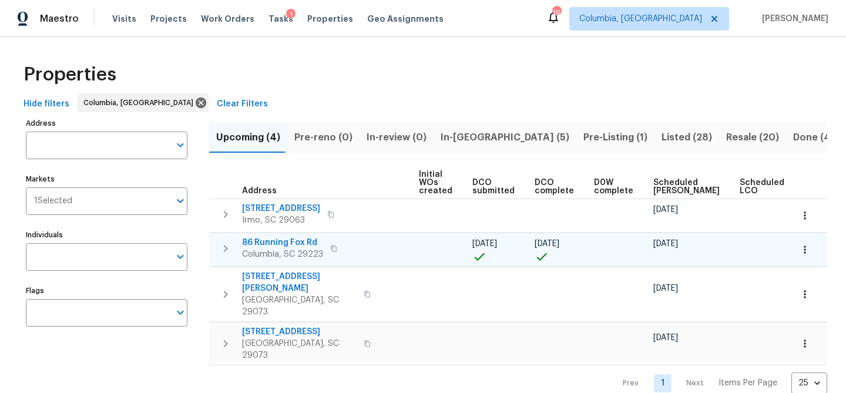
scroll to position [0, 149]
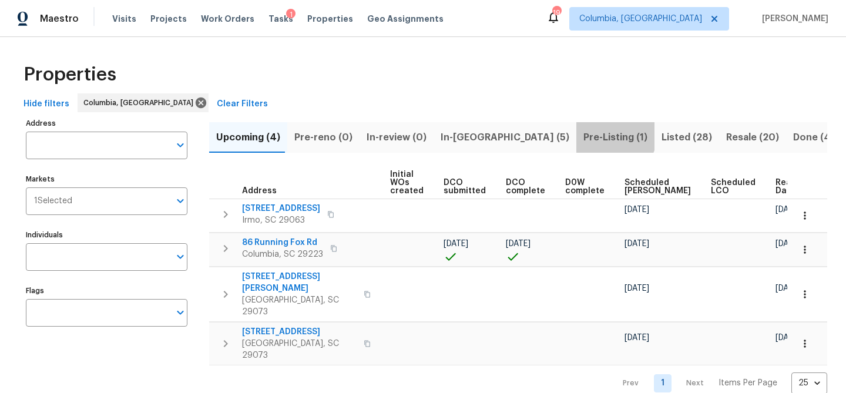
click at [584, 135] on span "Pre-Listing (1)" at bounding box center [616, 137] width 64 height 16
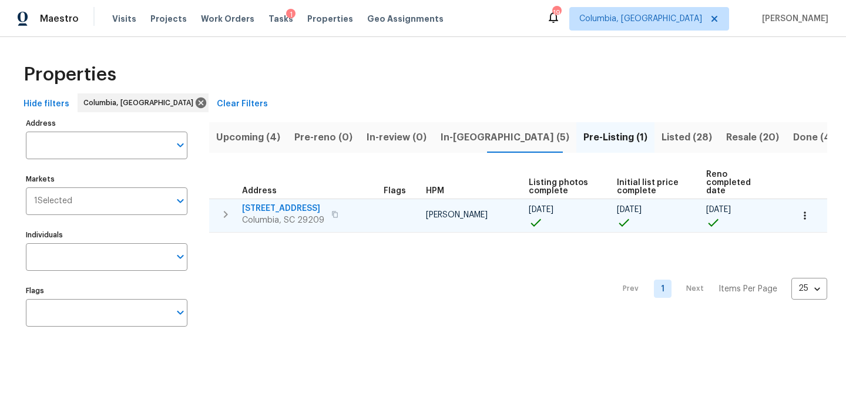
click at [292, 203] on span "69 Acropolis Ct" at bounding box center [283, 209] width 82 height 12
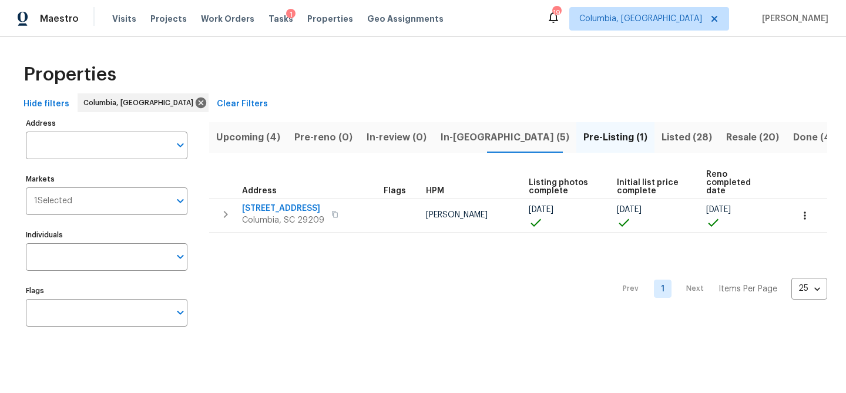
click at [655, 125] on button "Listed (28)" at bounding box center [687, 137] width 65 height 31
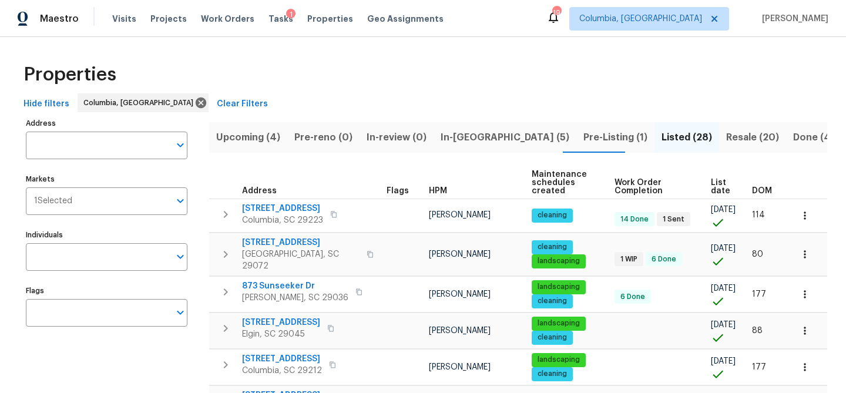
click at [752, 192] on span "DOM" at bounding box center [762, 191] width 20 height 8
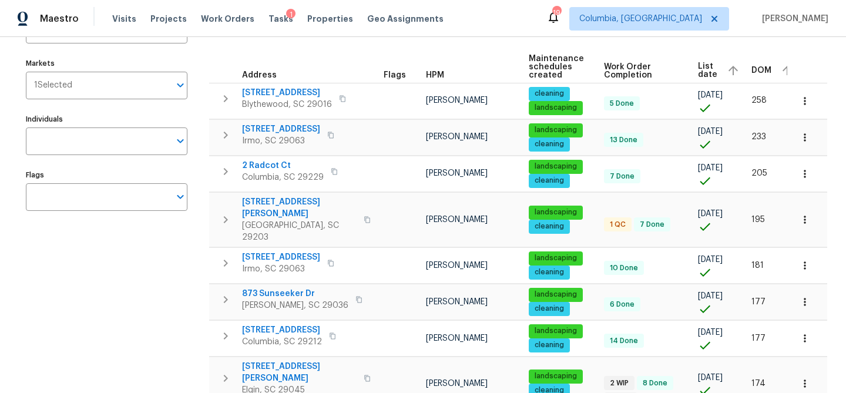
scroll to position [119, 0]
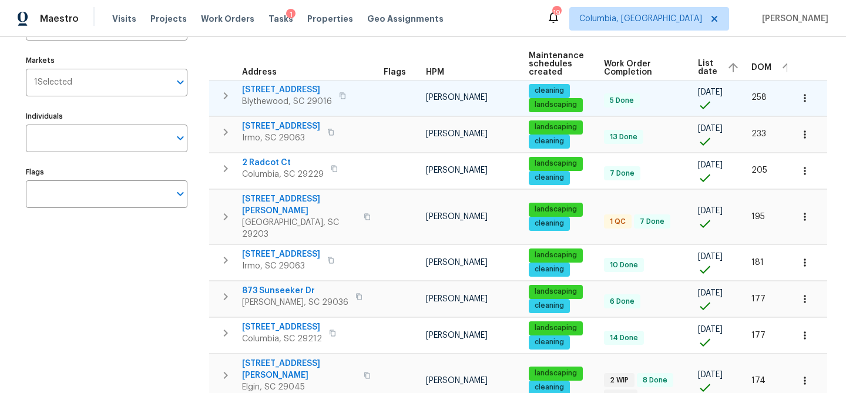
click at [288, 87] on span "394 Fairford Rd" at bounding box center [287, 90] width 90 height 12
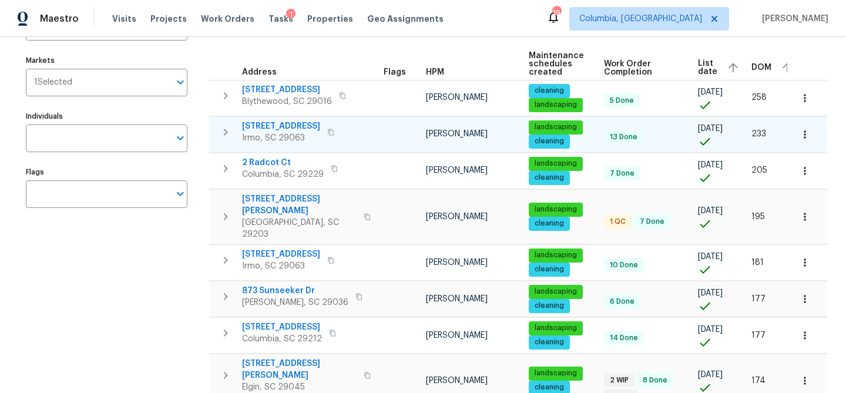
click at [286, 123] on span "105 Riverwalk Ct" at bounding box center [281, 126] width 78 height 12
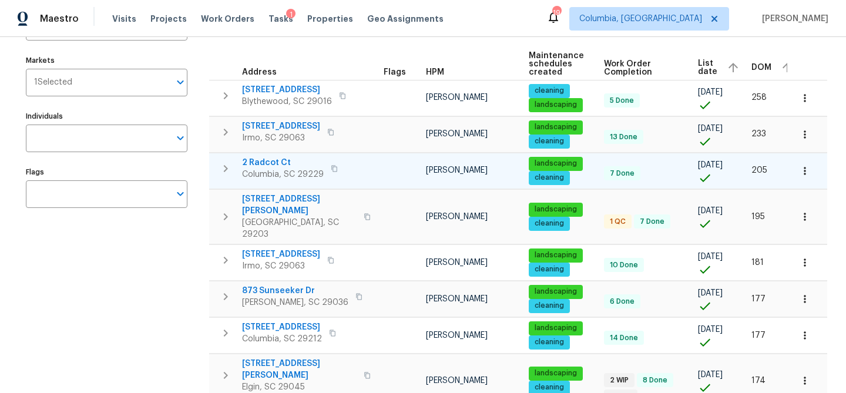
click at [269, 161] on span "2 Radcot Ct" at bounding box center [283, 163] width 82 height 12
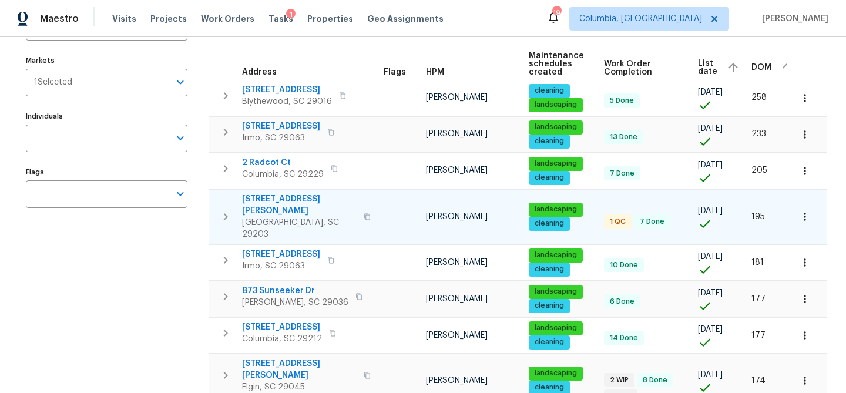
click at [270, 197] on span "601 Joan St" at bounding box center [299, 205] width 115 height 24
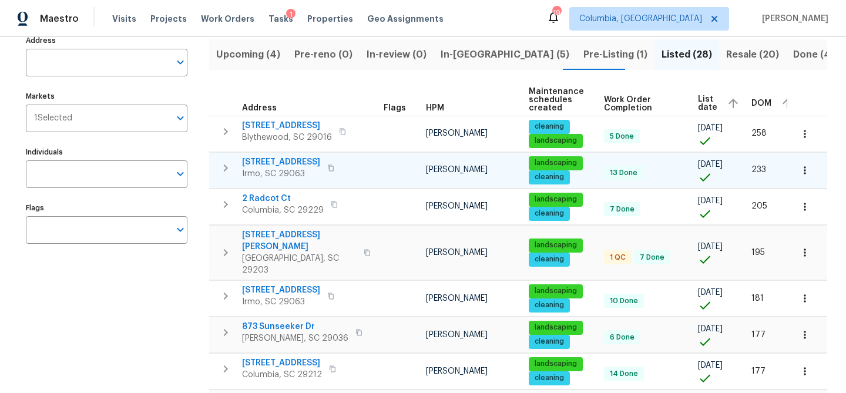
scroll to position [81, 0]
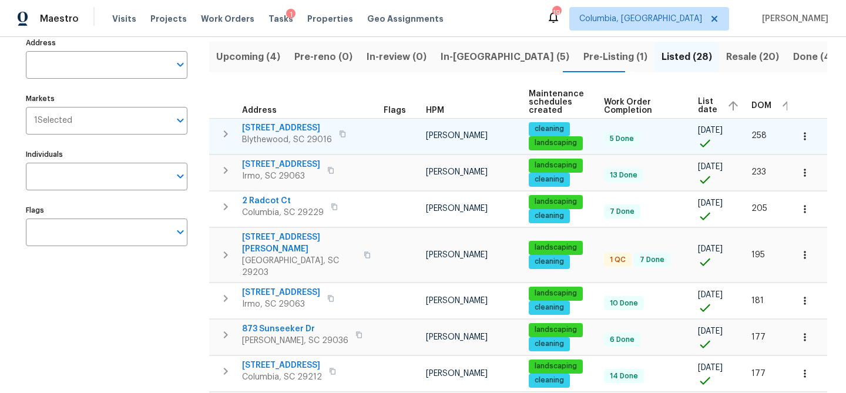
click at [291, 125] on span "394 Fairford Rd" at bounding box center [287, 128] width 90 height 12
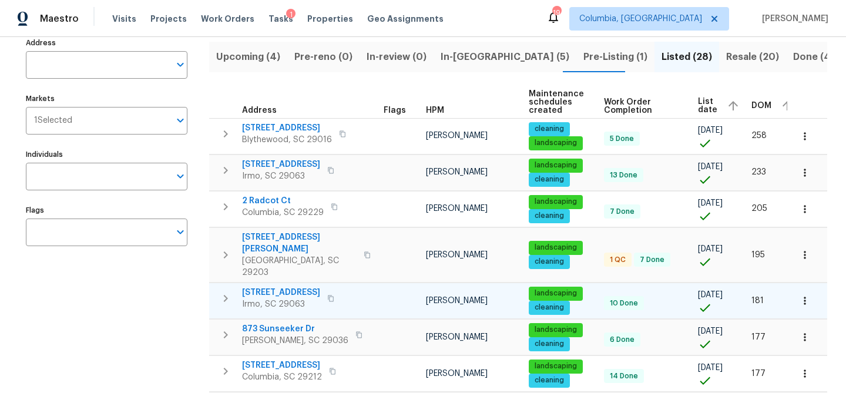
click at [277, 287] on span "457 Kingshead Ct" at bounding box center [281, 293] width 78 height 12
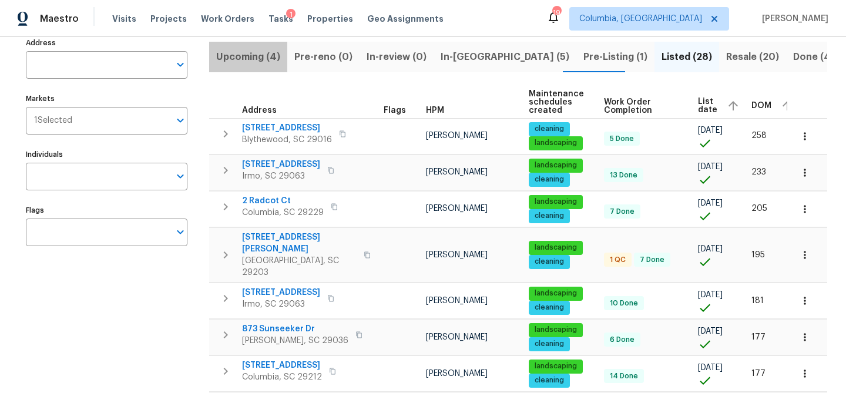
click at [255, 53] on span "Upcoming (4)" at bounding box center [248, 57] width 64 height 16
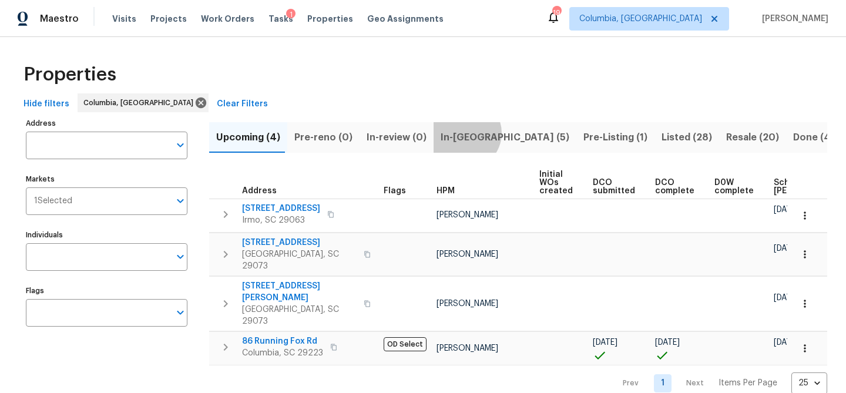
click at [456, 133] on span "In-reno (5)" at bounding box center [505, 137] width 129 height 16
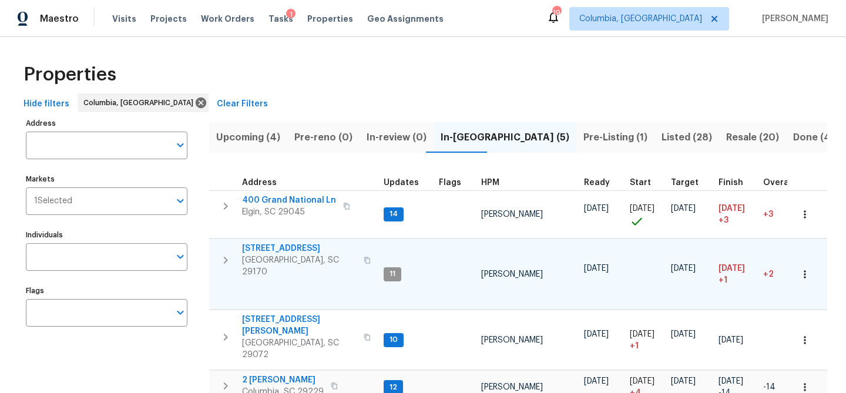
click at [298, 249] on span "179 Cherry Grove Dr" at bounding box center [299, 249] width 115 height 12
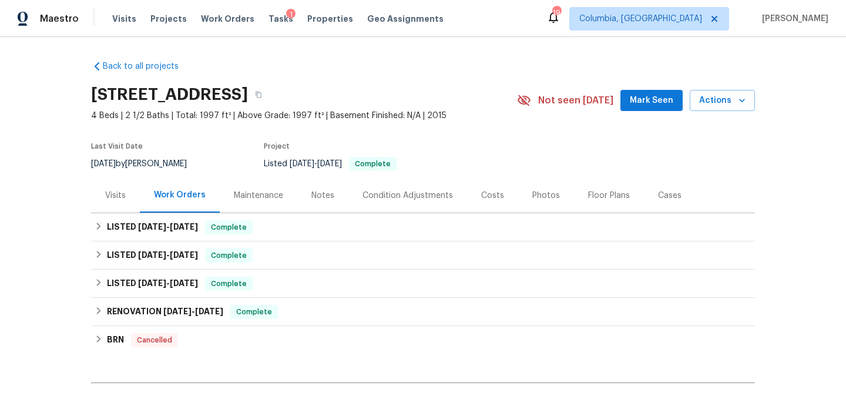
click at [470, 178] on div "Last Visit Date 8/6/2025 by Kati Dunn Project Listed 8/1/2025 - 8/6/2025 Comple…" at bounding box center [290, 157] width 398 height 42
click at [473, 188] on div "Costs" at bounding box center [492, 195] width 51 height 35
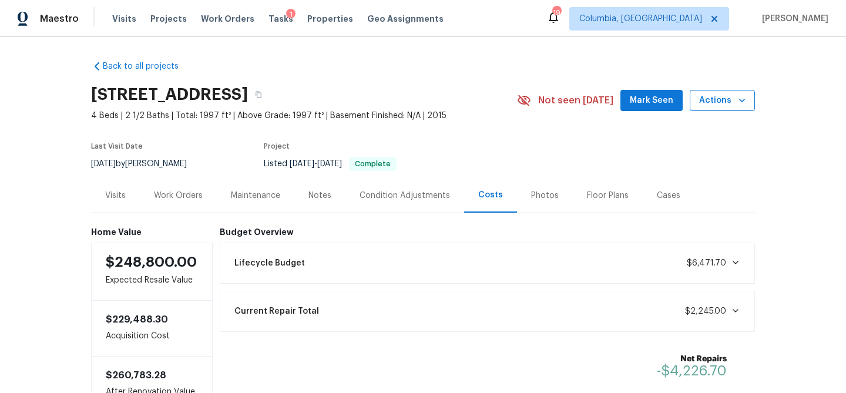
click at [714, 101] on span "Actions" at bounding box center [722, 100] width 46 height 15
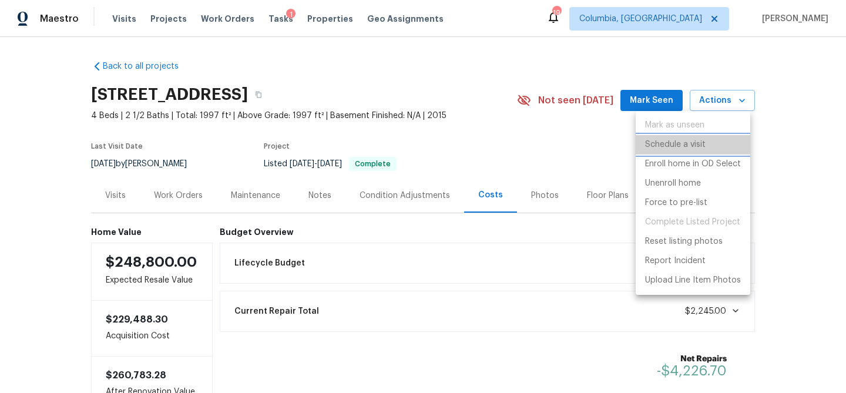
click at [681, 146] on p "Schedule a visit" at bounding box center [675, 145] width 61 height 12
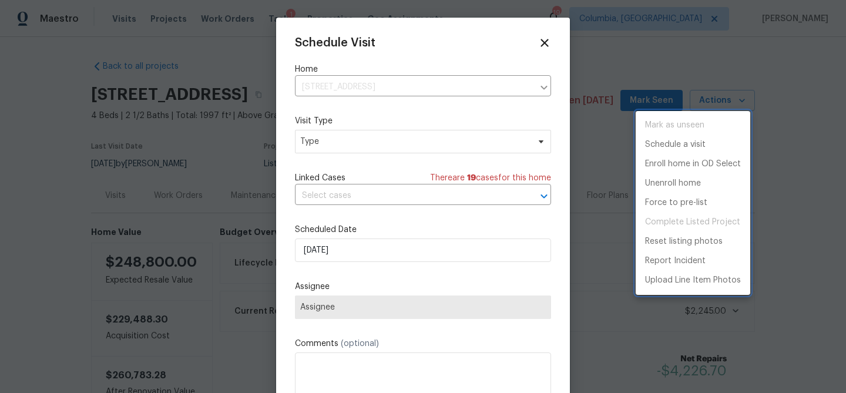
click at [359, 139] on div at bounding box center [423, 196] width 846 height 393
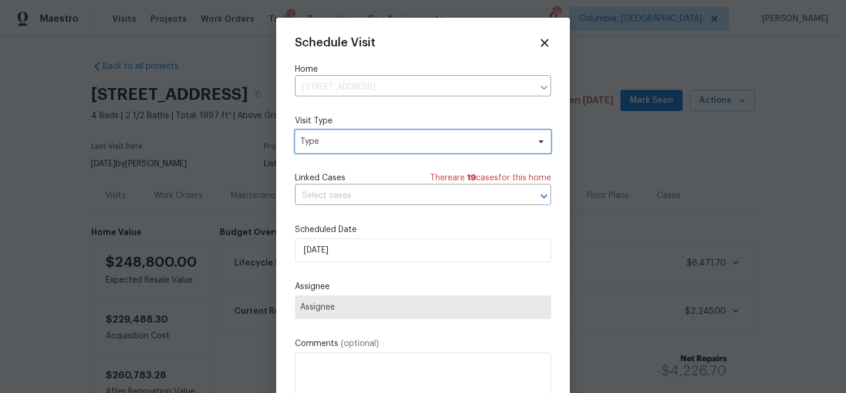
click at [359, 149] on span "Type" at bounding box center [423, 142] width 256 height 24
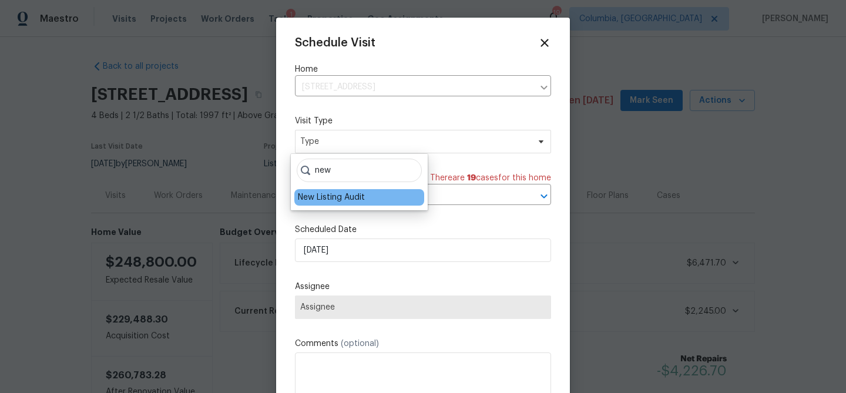
type input "new"
click at [339, 198] on div "New Listing Audit" at bounding box center [331, 198] width 67 height 12
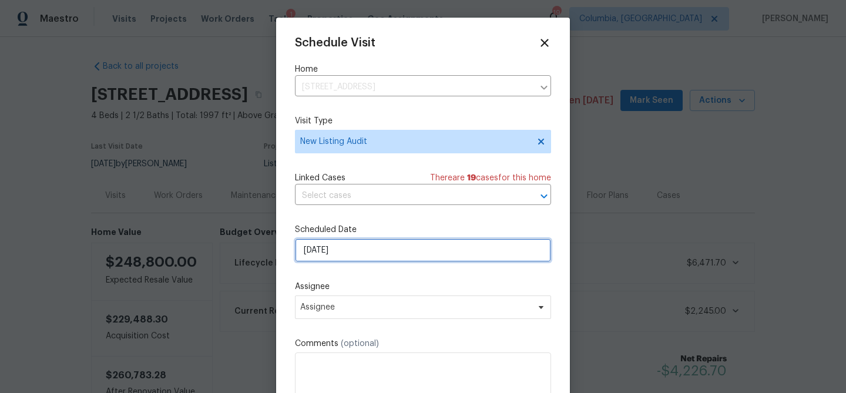
click at [310, 248] on input "8/10/2025" at bounding box center [423, 251] width 256 height 24
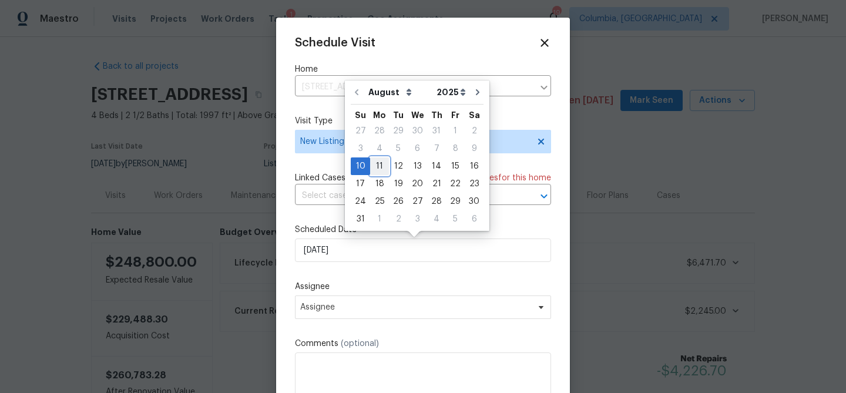
click at [374, 162] on div "11" at bounding box center [379, 166] width 19 height 16
type input "8/11/2025"
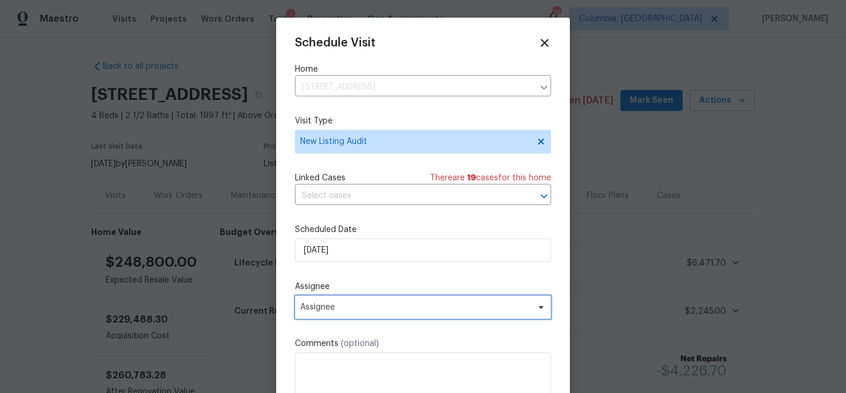
click at [347, 314] on span "Assignee" at bounding box center [423, 308] width 256 height 24
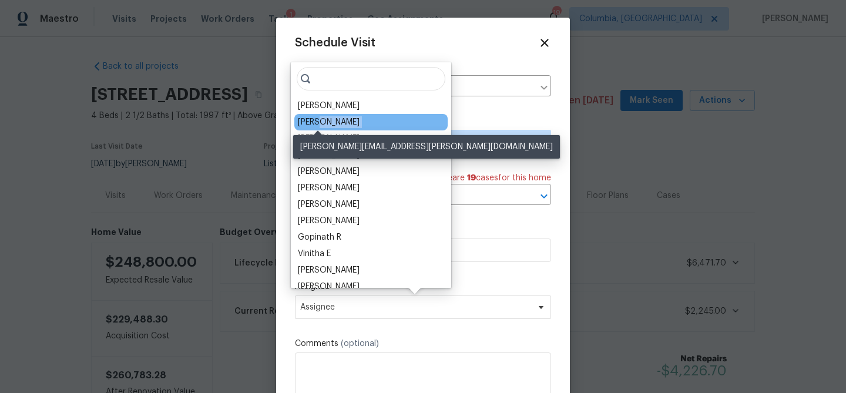
click at [319, 126] on div "Kati Dunn Alex Baum Jason Bouque Raymond Roberts Matt Davidson Nicholas Russell…" at bounding box center [371, 175] width 160 height 226
click at [319, 126] on div "[PERSON_NAME]" at bounding box center [329, 122] width 62 height 12
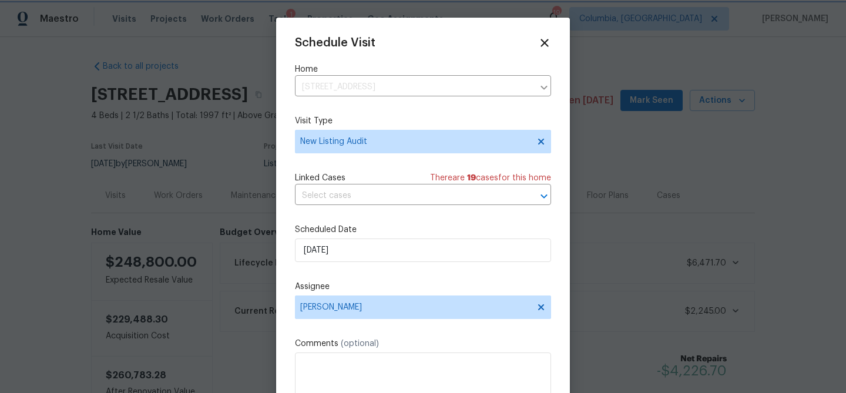
scroll to position [21, 0]
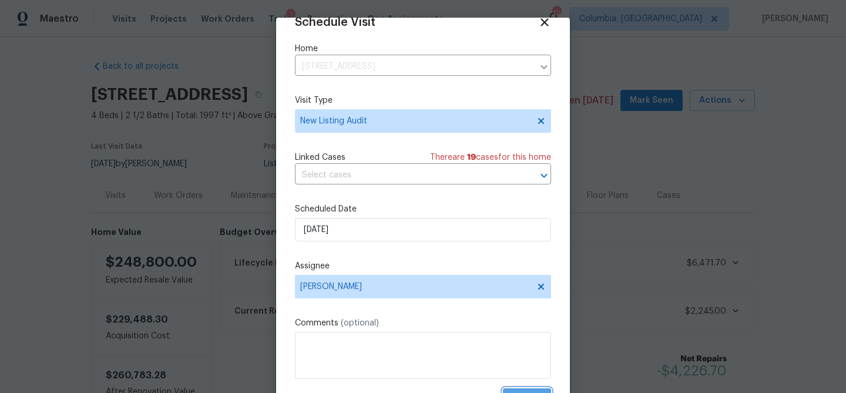
click at [525, 389] on button "Create" at bounding box center [527, 400] width 48 height 22
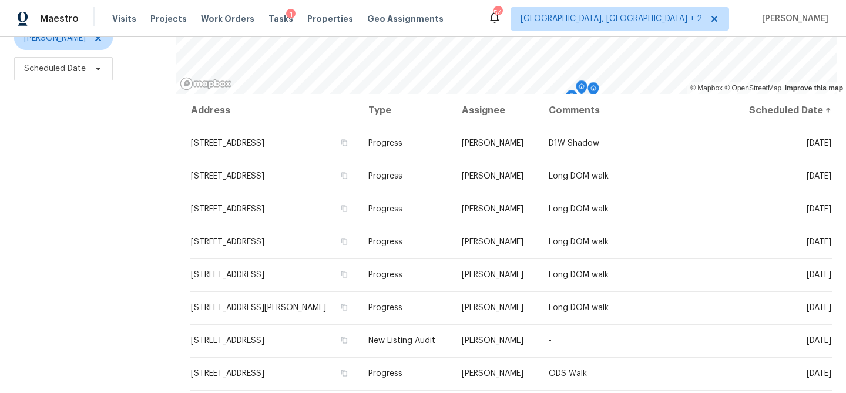
scroll to position [179, 0]
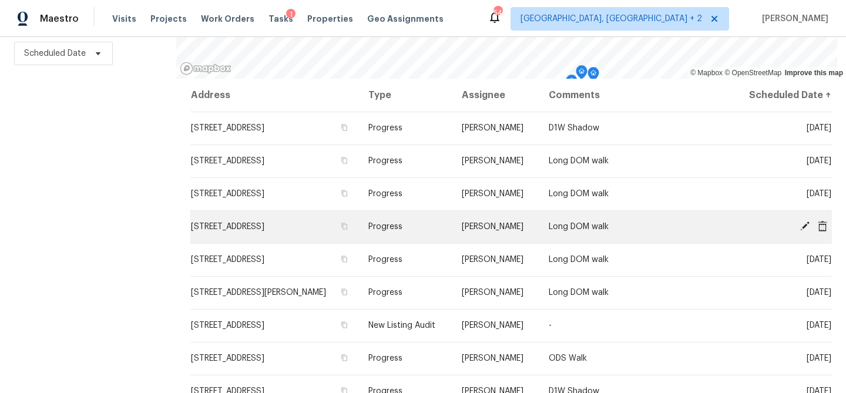
click at [818, 220] on icon at bounding box center [822, 225] width 9 height 11
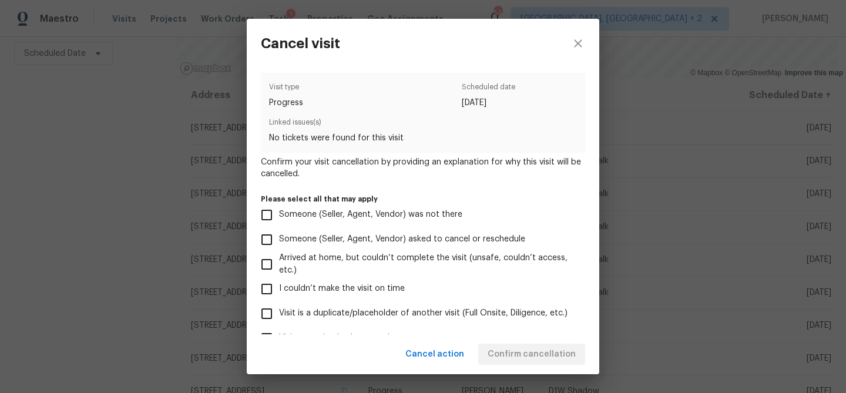
scroll to position [126, 0]
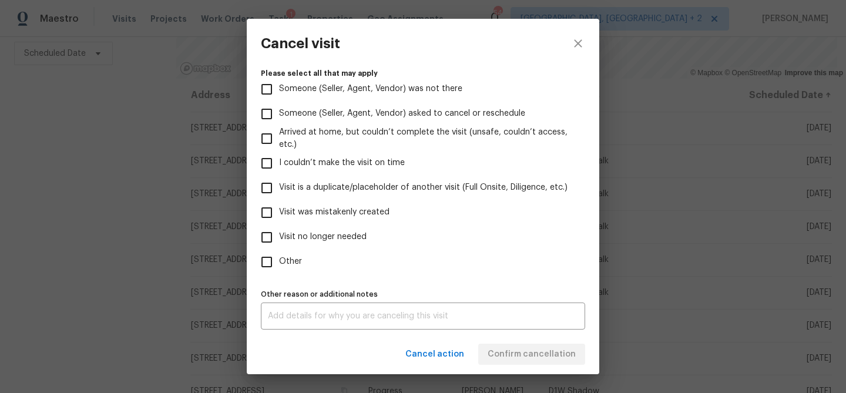
click at [340, 229] on label "Visit no longer needed" at bounding box center [415, 237] width 322 height 25
click at [279, 229] on input "Visit no longer needed" at bounding box center [266, 237] width 25 height 25
checkbox input "true"
click at [460, 314] on textarea at bounding box center [423, 316] width 310 height 8
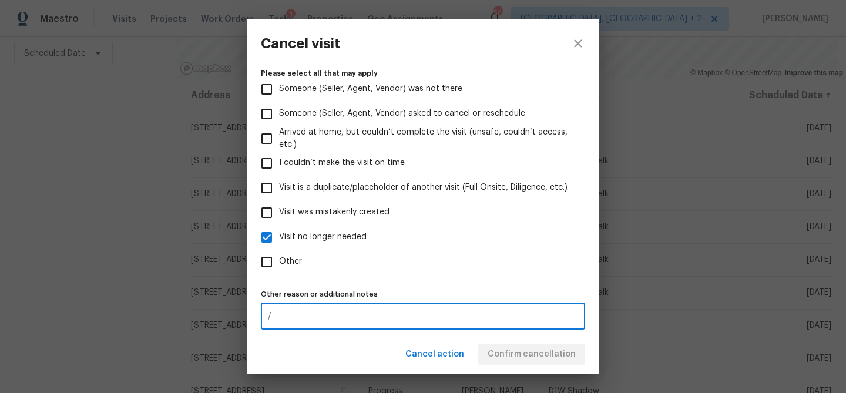
type textarea "/"
click at [514, 263] on label "Other" at bounding box center [415, 262] width 322 height 25
click at [279, 263] on input "Other" at bounding box center [266, 262] width 25 height 25
checkbox input "true"
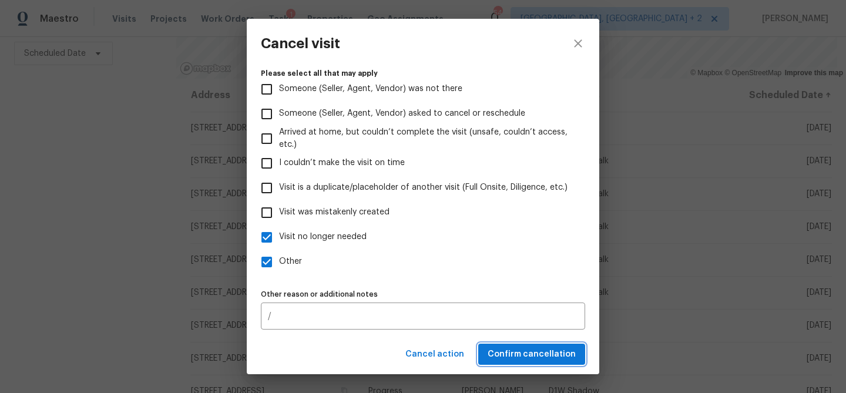
click at [512, 357] on span "Confirm cancellation" at bounding box center [532, 354] width 88 height 15
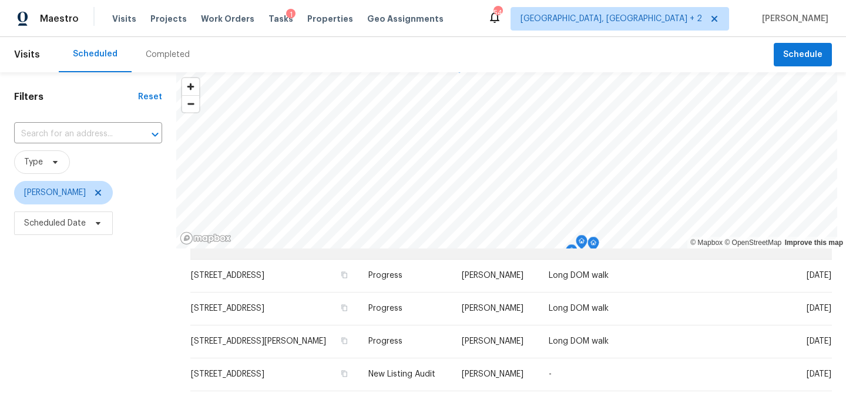
scroll to position [91, 0]
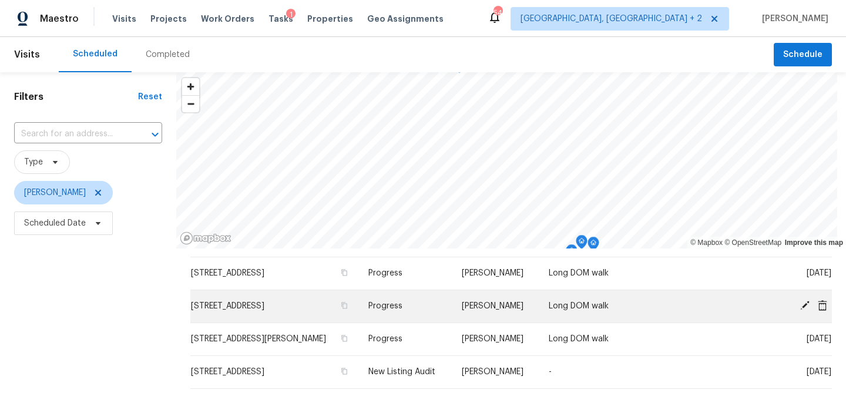
click at [818, 303] on icon at bounding box center [822, 305] width 9 height 11
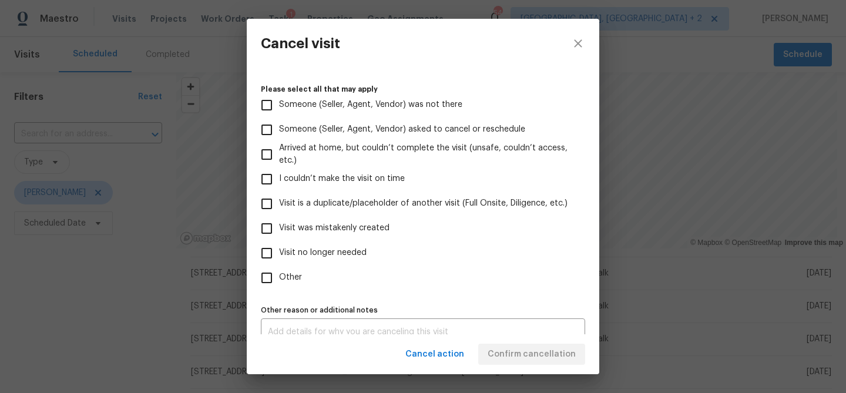
scroll to position [126, 0]
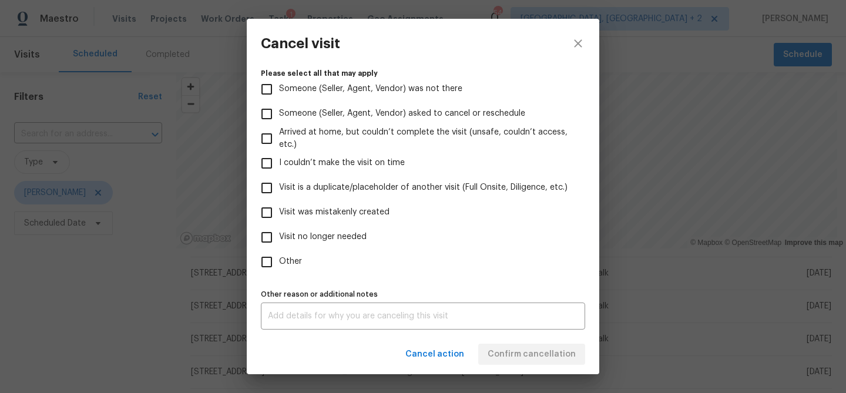
click at [299, 243] on span "Visit no longer needed" at bounding box center [323, 237] width 88 height 12
click at [279, 243] on input "Visit no longer needed" at bounding box center [266, 237] width 25 height 25
checkbox input "true"
click at [313, 317] on textarea at bounding box center [423, 316] width 310 height 8
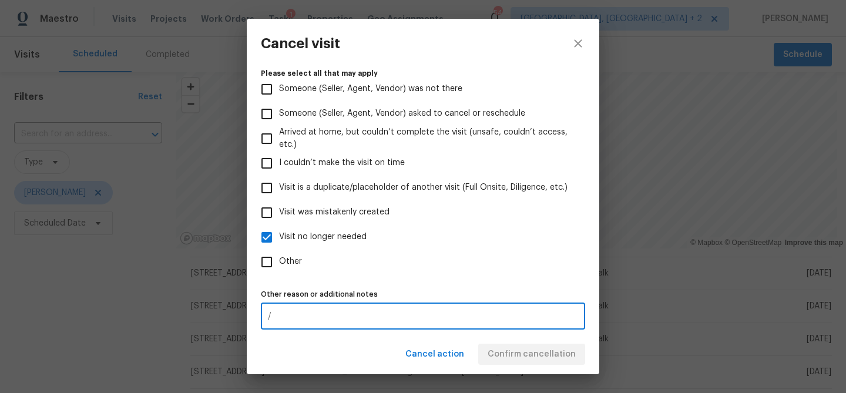
type textarea "/"
click at [480, 260] on label "Other" at bounding box center [415, 262] width 322 height 25
click at [279, 260] on input "Other" at bounding box center [266, 262] width 25 height 25
checkbox input "true"
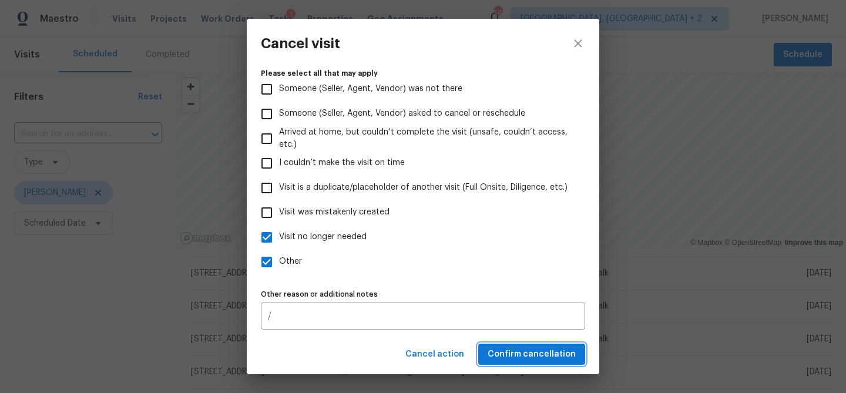
click at [530, 354] on span "Confirm cancellation" at bounding box center [532, 354] width 88 height 15
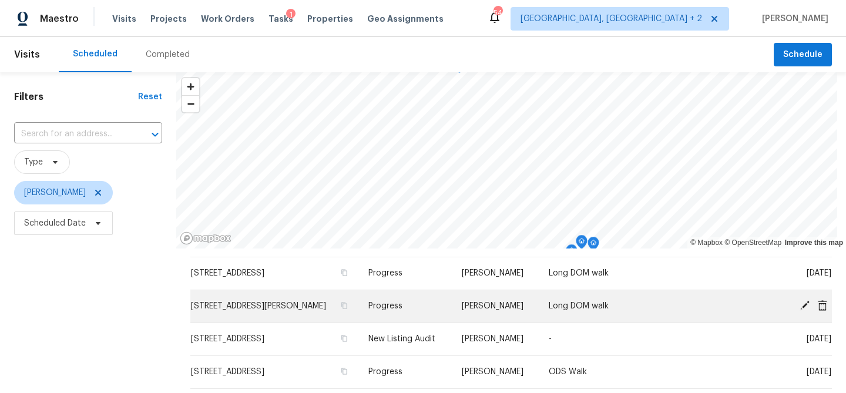
click at [818, 307] on icon at bounding box center [822, 305] width 9 height 11
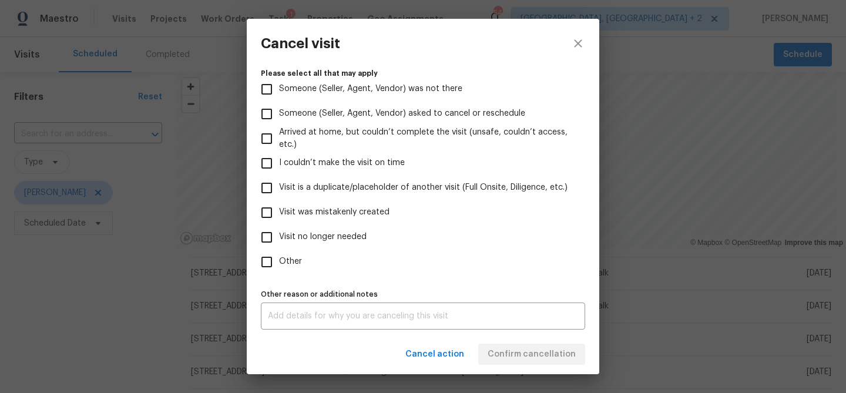
click at [324, 215] on span "Visit was mistakenly created" at bounding box center [334, 212] width 110 height 12
click at [279, 215] on input "Visit was mistakenly created" at bounding box center [266, 212] width 25 height 25
checkbox input "true"
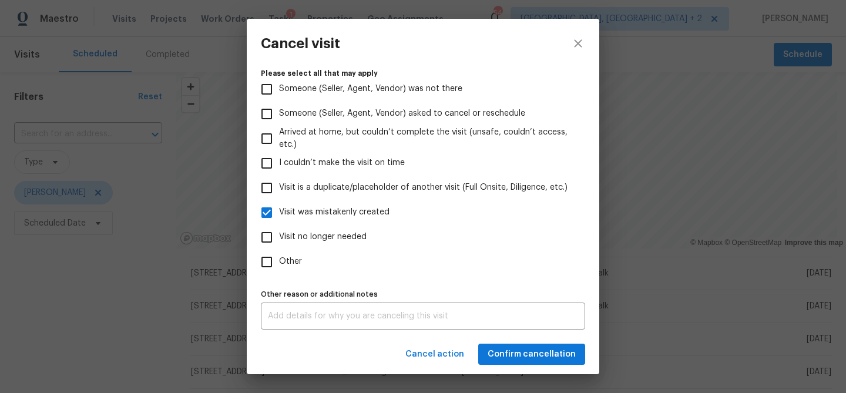
click at [334, 241] on span "Visit no longer needed" at bounding box center [323, 237] width 88 height 12
click at [279, 241] on input "Visit no longer needed" at bounding box center [266, 237] width 25 height 25
checkbox input "true"
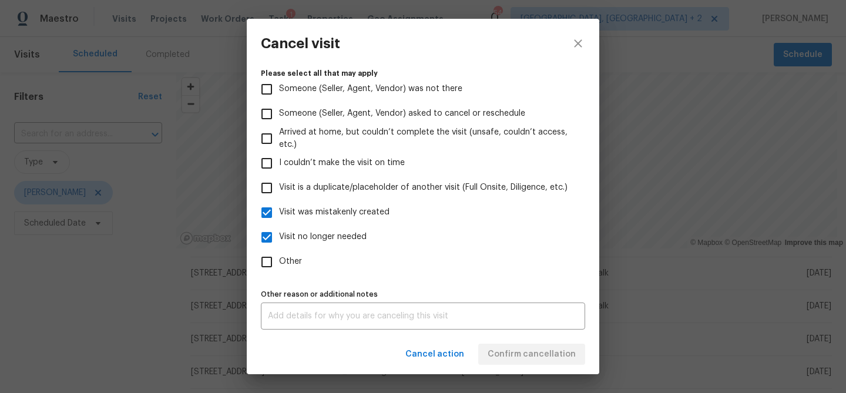
click at [334, 216] on span "Visit was mistakenly created" at bounding box center [334, 212] width 110 height 12
click at [279, 216] on input "Visit was mistakenly created" at bounding box center [266, 212] width 25 height 25
checkbox input "false"
click at [289, 263] on span "Other" at bounding box center [290, 262] width 23 height 12
click at [279, 263] on input "Other" at bounding box center [266, 262] width 25 height 25
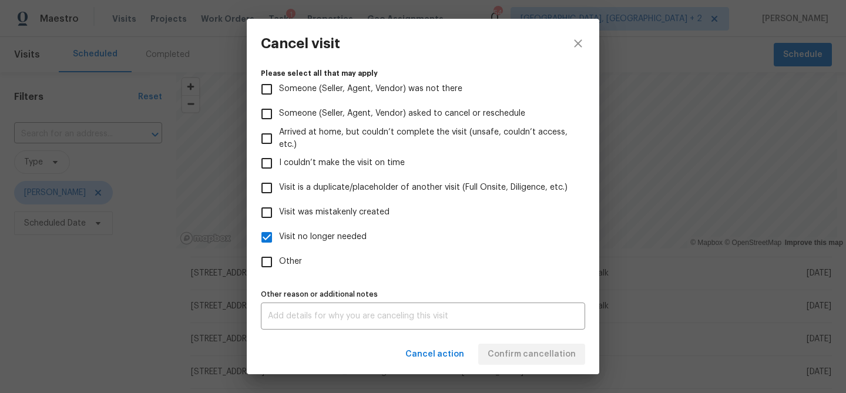
checkbox input "true"
click at [331, 322] on div "x Other reason or additional notes" at bounding box center [423, 316] width 324 height 27
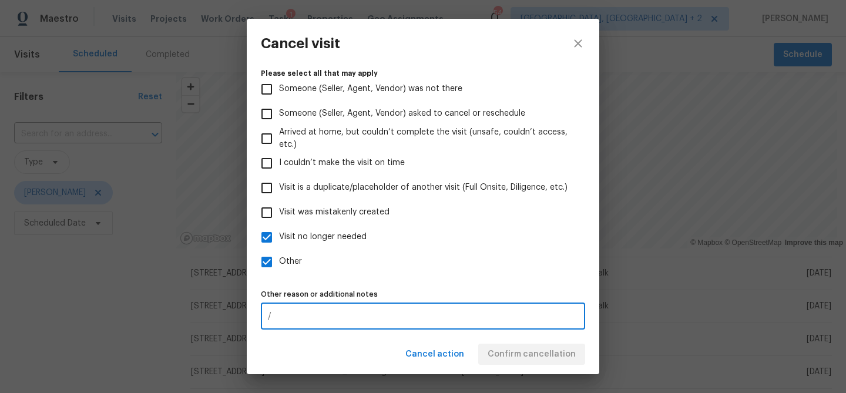
type textarea "/"
click at [460, 329] on div "Visit type Progress Scheduled date 8/11/2025 Linked issues(s) No tickets were f…" at bounding box center [423, 201] width 353 height 266
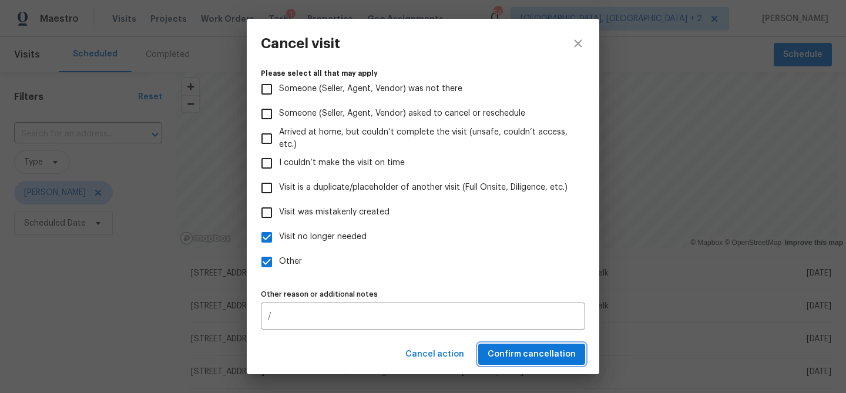
click at [508, 352] on span "Confirm cancellation" at bounding box center [532, 354] width 88 height 15
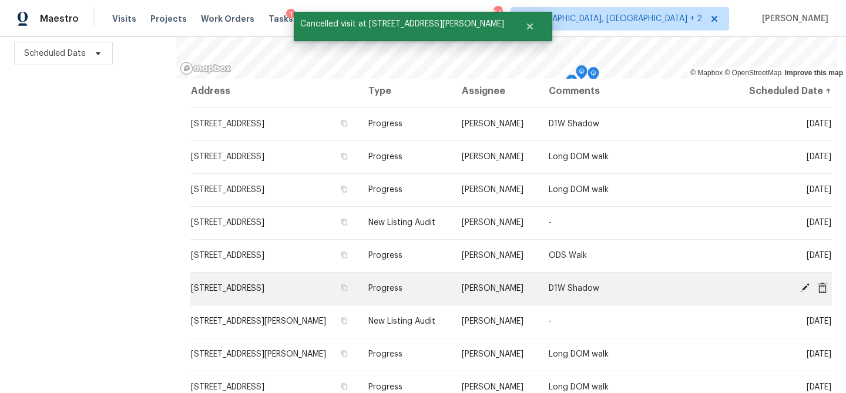
scroll to position [0, 0]
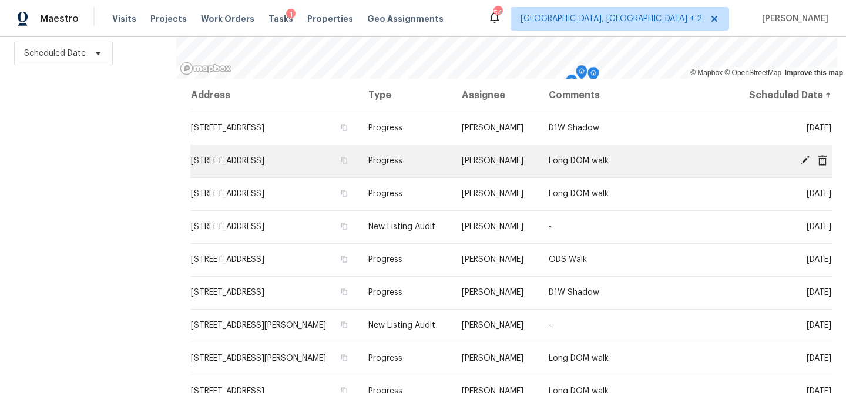
click at [264, 157] on span "6731 Formosa Dr, Columbia, SC 29206" at bounding box center [227, 161] width 73 height 8
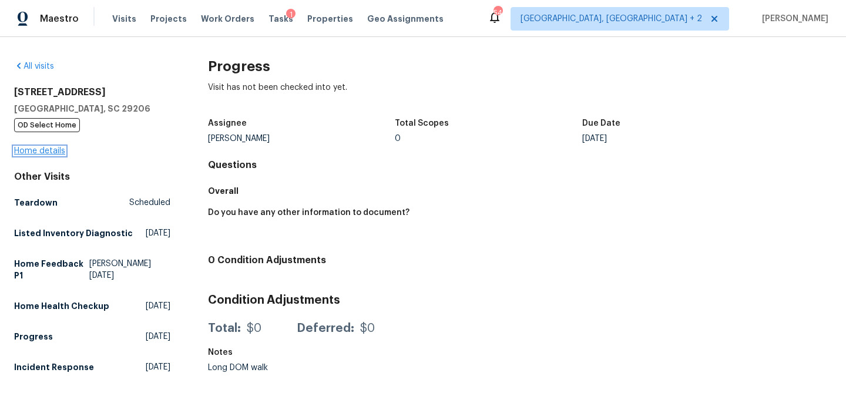
click at [51, 148] on link "Home details" at bounding box center [39, 151] width 51 height 8
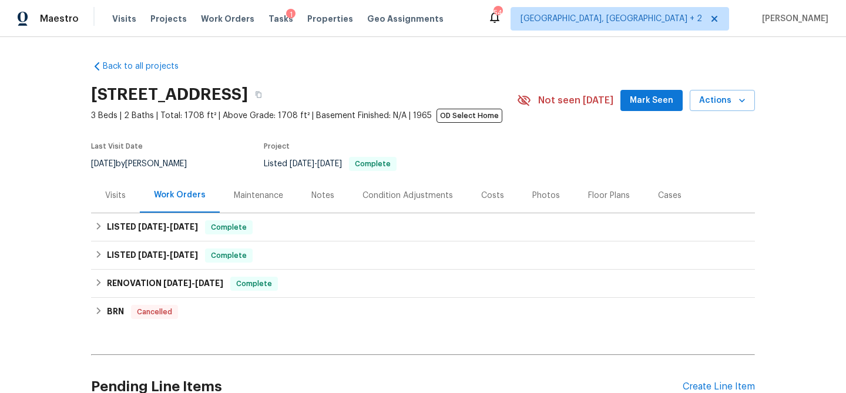
scroll to position [90, 0]
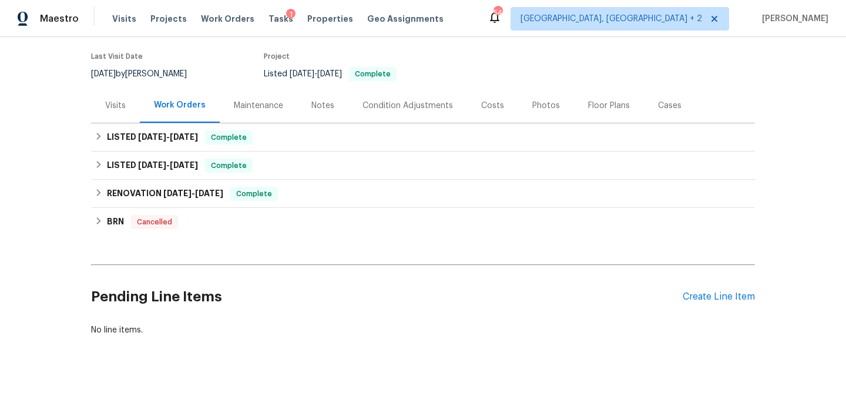
click at [109, 110] on div "Visits" at bounding box center [115, 106] width 21 height 12
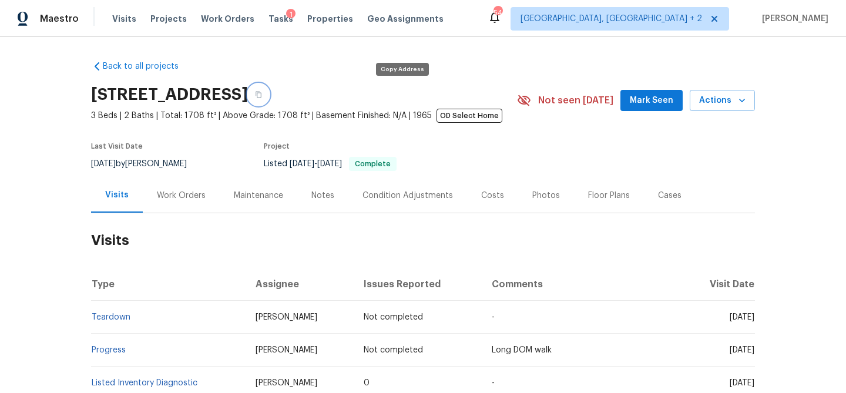
click at [262, 96] on icon "button" at bounding box center [258, 94] width 7 height 7
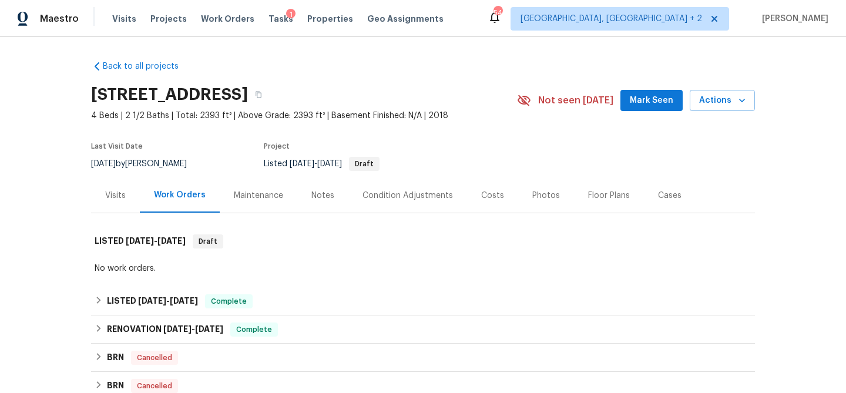
click at [91, 196] on div "Visits" at bounding box center [115, 195] width 49 height 35
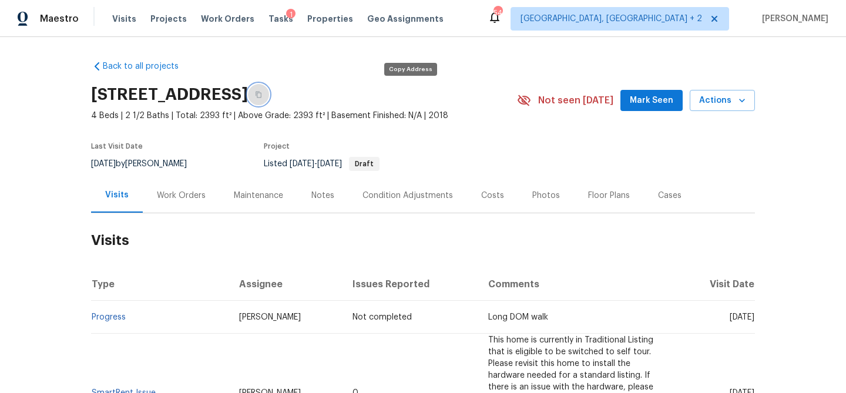
click at [262, 94] on icon "button" at bounding box center [258, 94] width 7 height 7
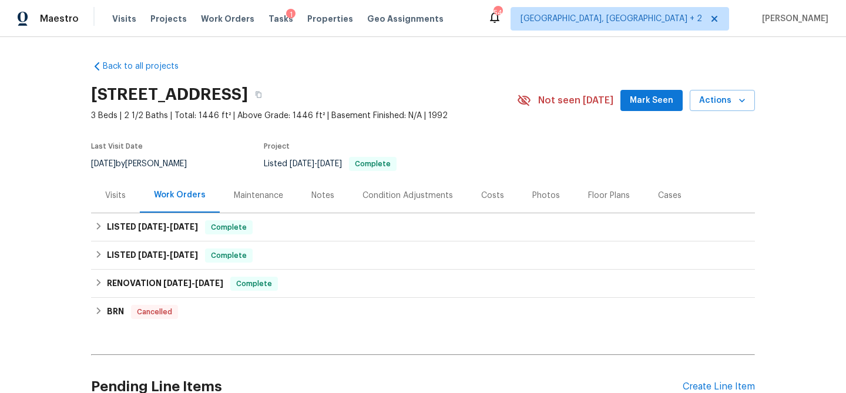
click at [117, 195] on div "Visits" at bounding box center [115, 196] width 21 height 12
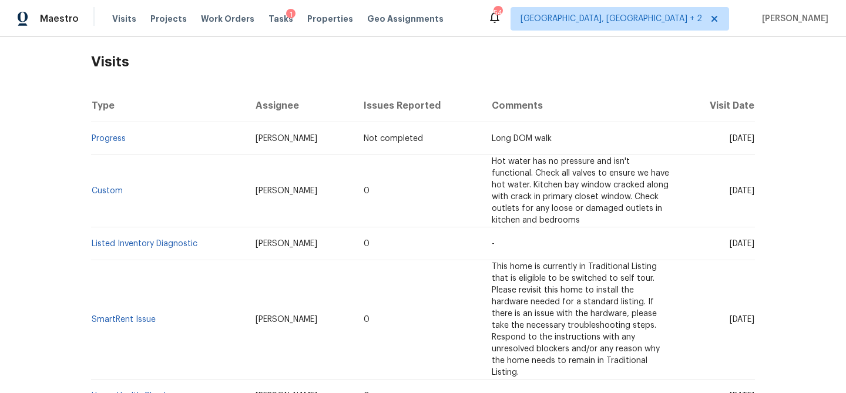
scroll to position [182, 0]
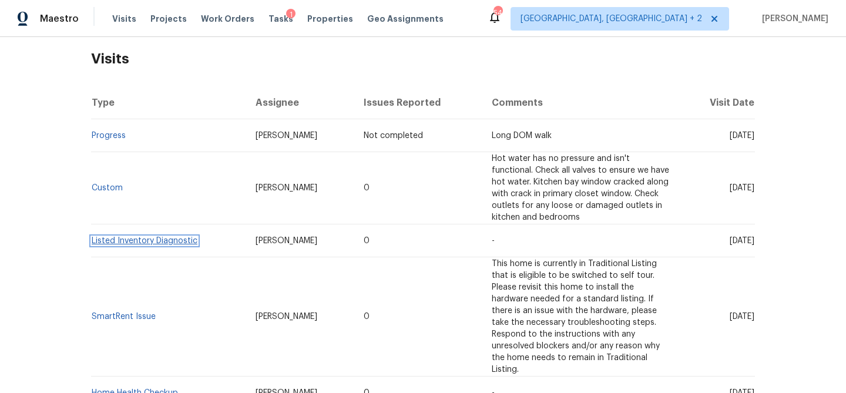
click at [138, 242] on link "Listed Inventory Diagnostic" at bounding box center [145, 241] width 106 height 8
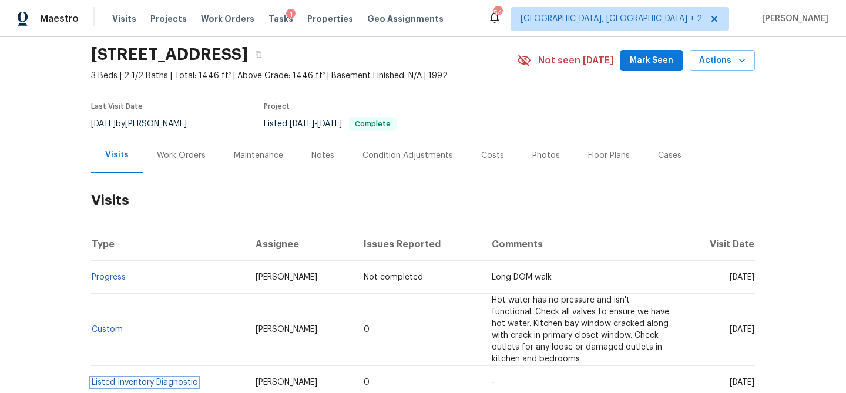
scroll to position [75, 0]
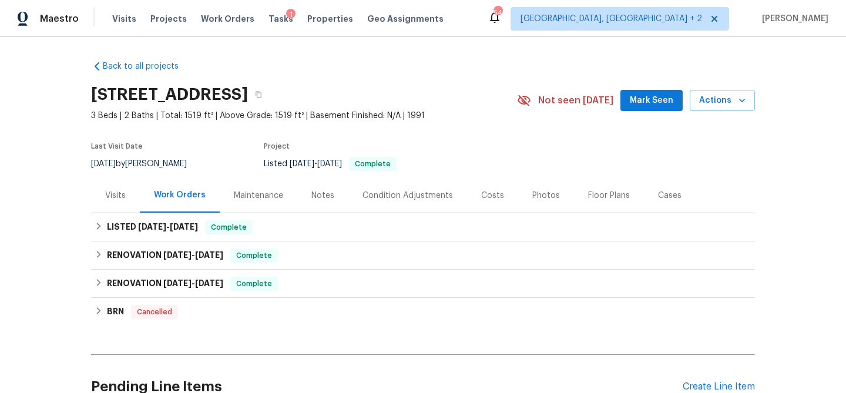
click at [110, 201] on div "Visits" at bounding box center [115, 196] width 21 height 12
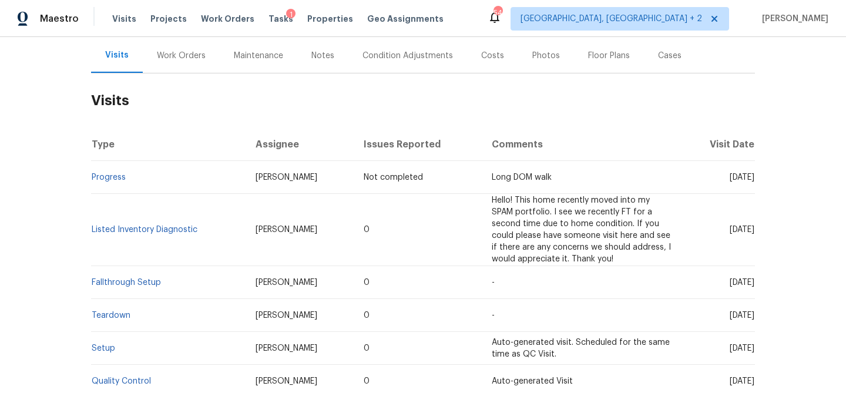
scroll to position [139, 0]
click at [149, 230] on link "Listed Inventory Diagnostic" at bounding box center [145, 231] width 106 height 8
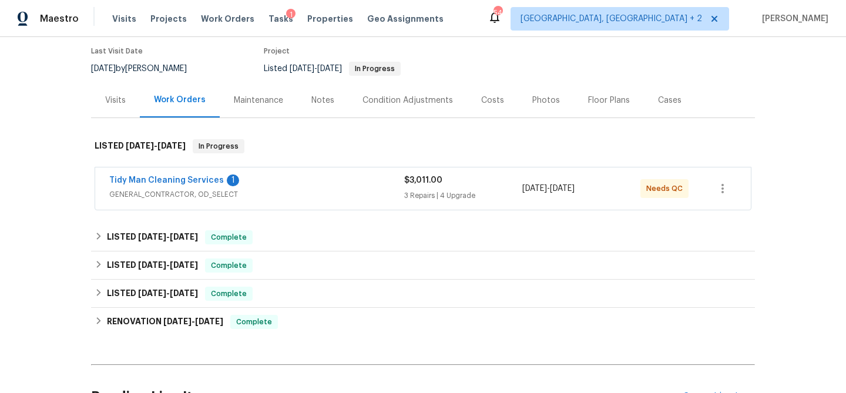
scroll to position [94, 0]
click at [110, 102] on div "Visits" at bounding box center [115, 102] width 21 height 12
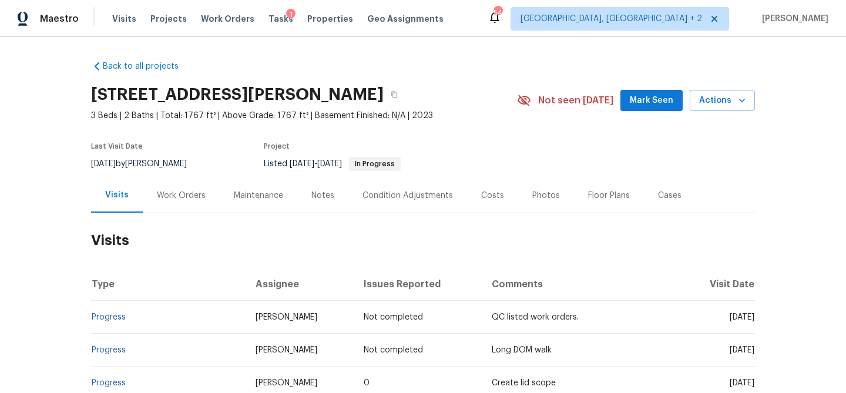
click at [187, 201] on div "Work Orders" at bounding box center [181, 196] width 49 height 12
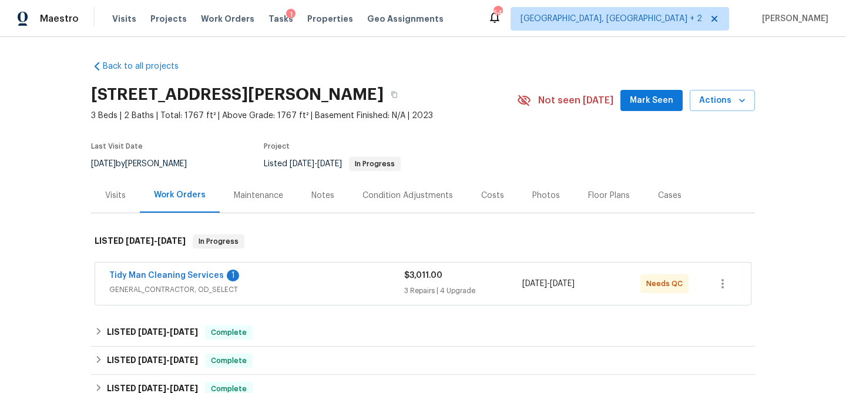
click at [314, 277] on div "Tidy Man Cleaning Services 1" at bounding box center [256, 277] width 295 height 14
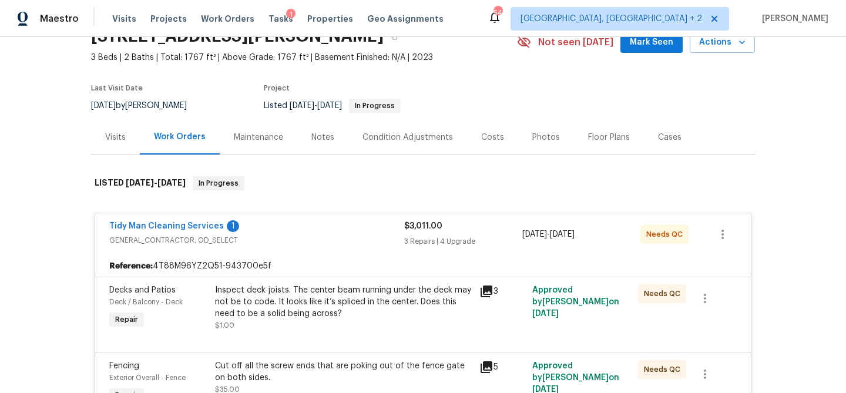
scroll to position [45, 0]
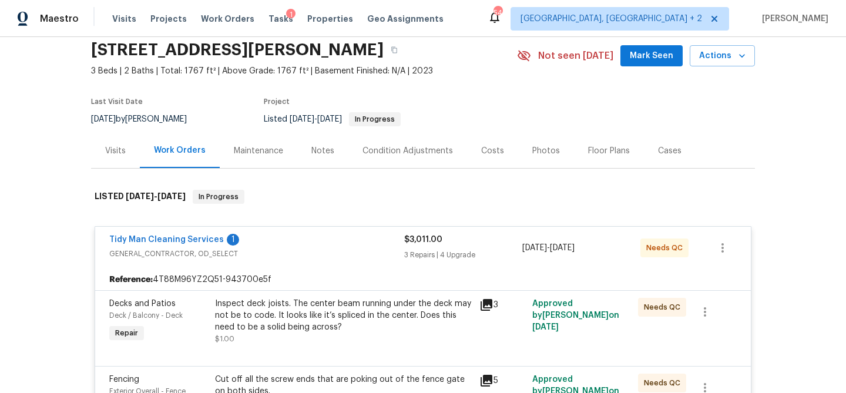
click at [289, 243] on div "Tidy Man Cleaning Services 1" at bounding box center [256, 241] width 295 height 14
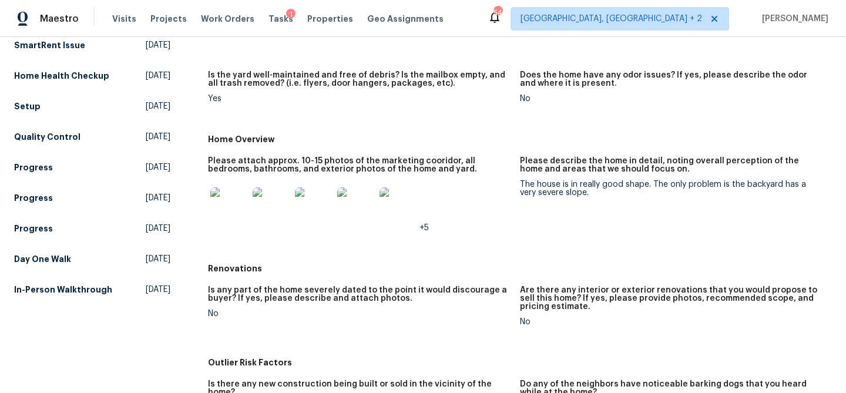
scroll to position [204, 0]
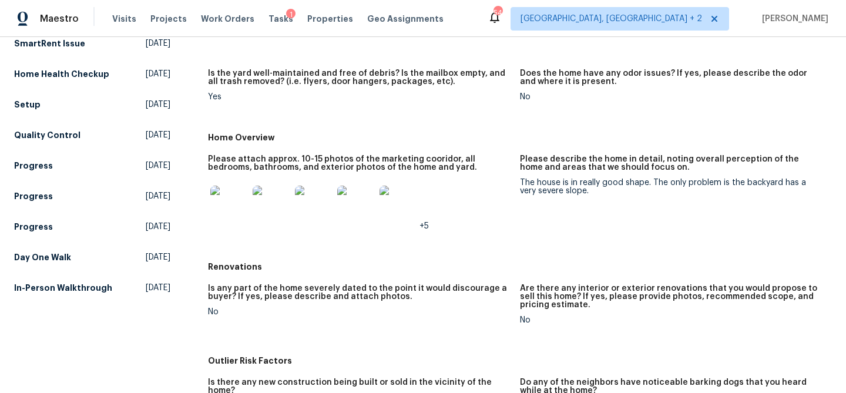
click at [230, 200] on img at bounding box center [229, 205] width 38 height 38
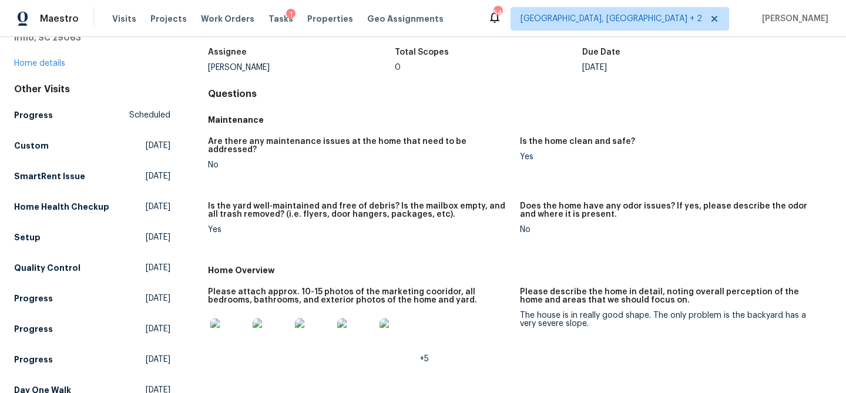
scroll to position [0, 0]
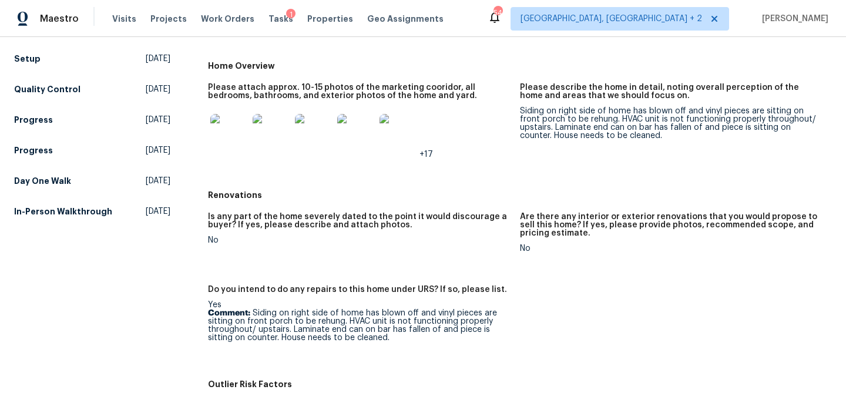
scroll to position [229, 0]
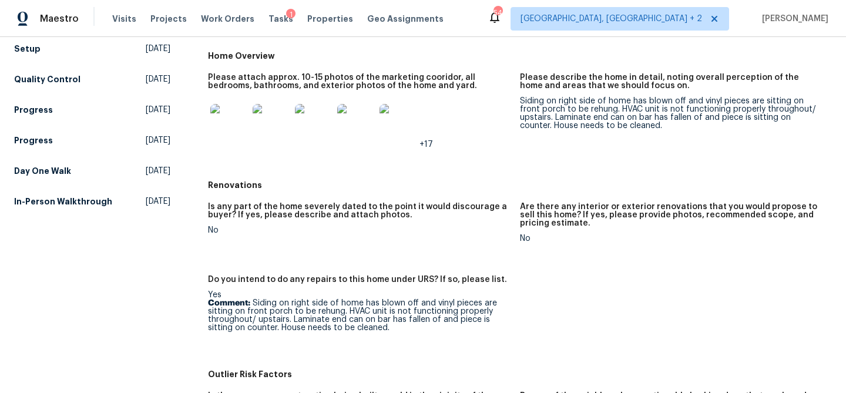
click at [231, 126] on img at bounding box center [229, 123] width 38 height 38
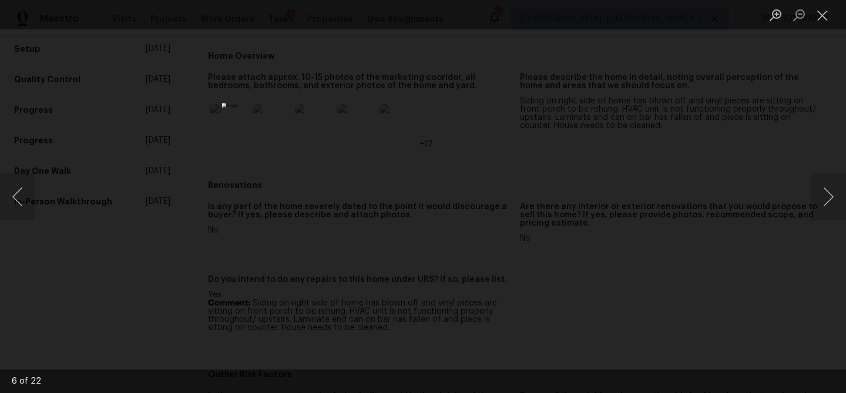
click at [168, 216] on div "Lightbox" at bounding box center [423, 196] width 846 height 393
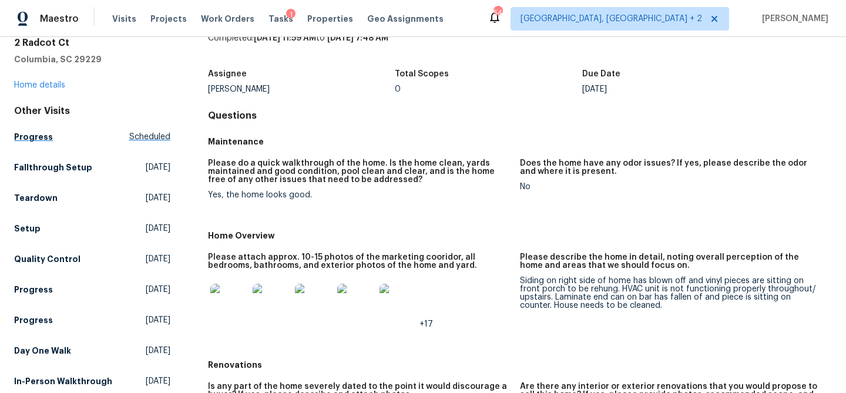
scroll to position [47, 0]
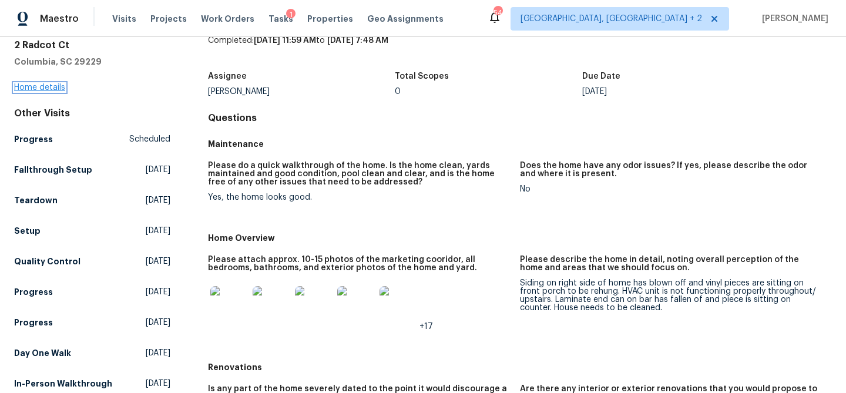
click at [58, 88] on link "Home details" at bounding box center [39, 87] width 51 height 8
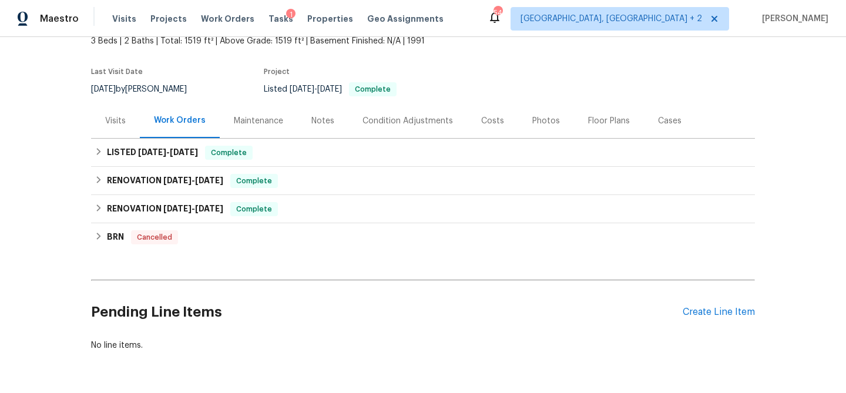
scroll to position [78, 0]
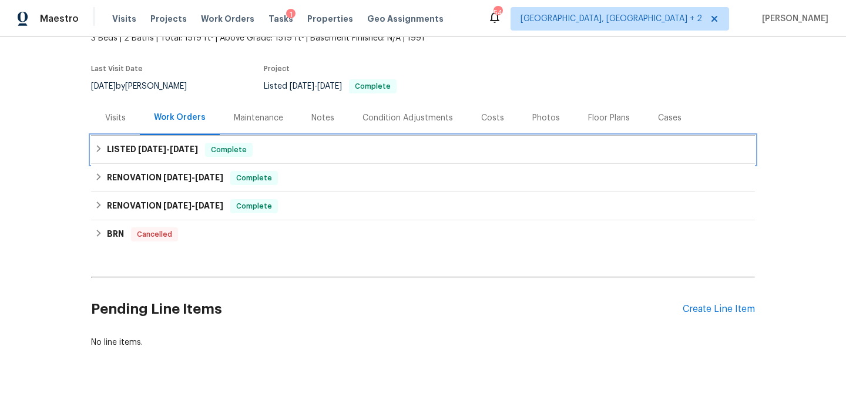
click at [237, 149] on span "Complete" at bounding box center [228, 150] width 45 height 12
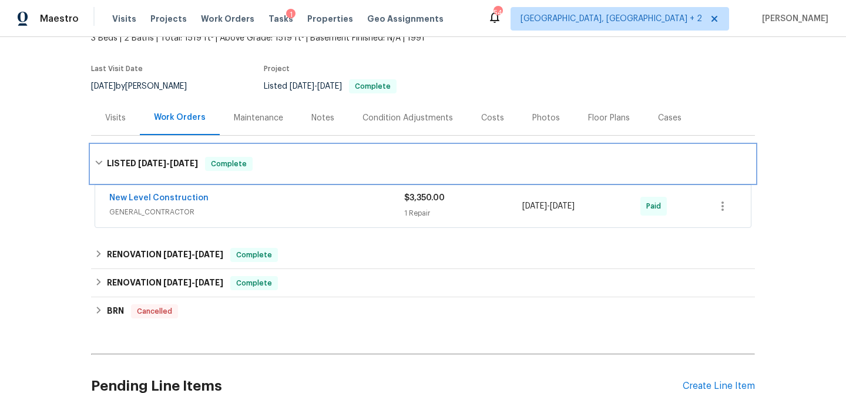
click at [237, 149] on div "LISTED [DATE] - [DATE] Complete" at bounding box center [423, 164] width 664 height 38
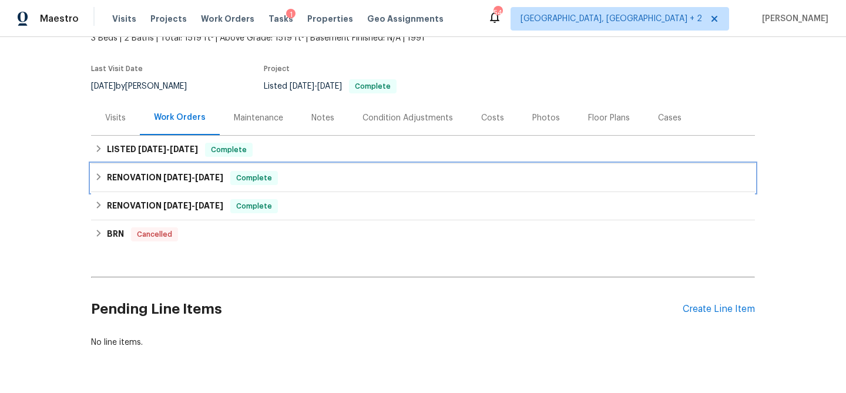
click at [234, 175] on span "Complete" at bounding box center [254, 178] width 45 height 12
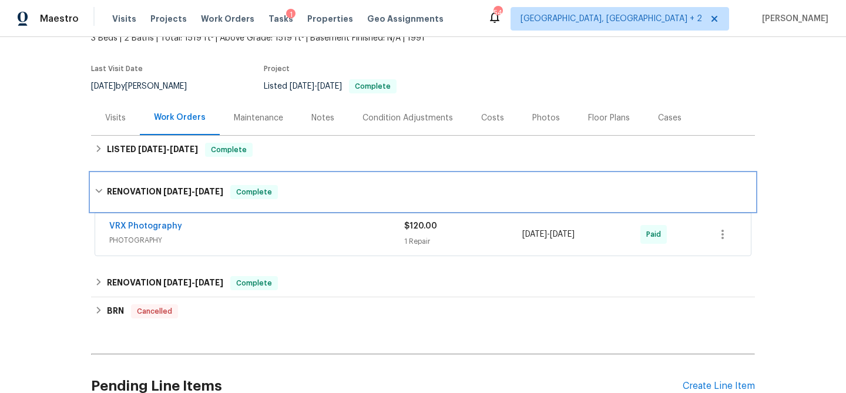
click at [234, 175] on div "RENOVATION [DATE] - [DATE] Complete" at bounding box center [423, 192] width 664 height 38
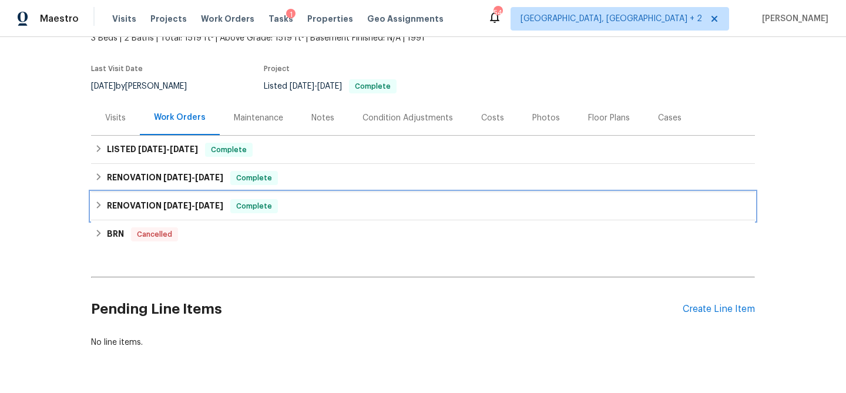
click at [206, 202] on span "[DATE]" at bounding box center [209, 206] width 28 height 8
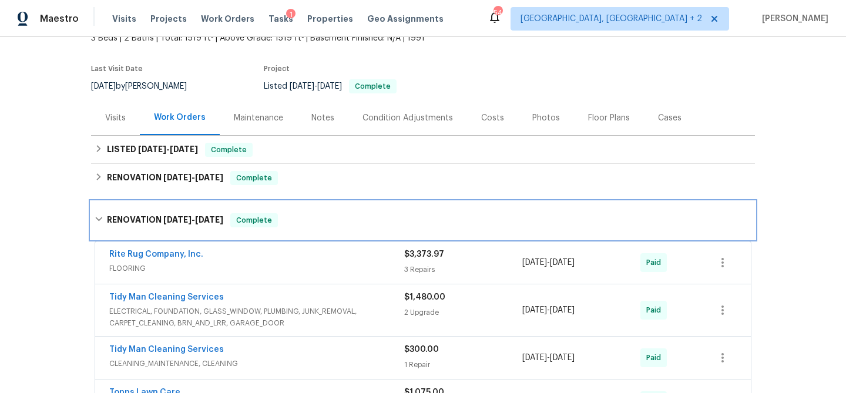
click at [203, 216] on span "[DATE]" at bounding box center [209, 220] width 28 height 8
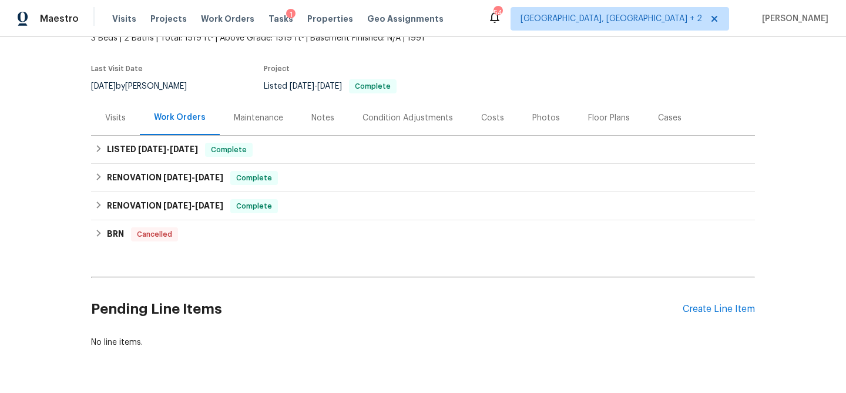
click at [120, 119] on div "Visits" at bounding box center [115, 118] width 21 height 12
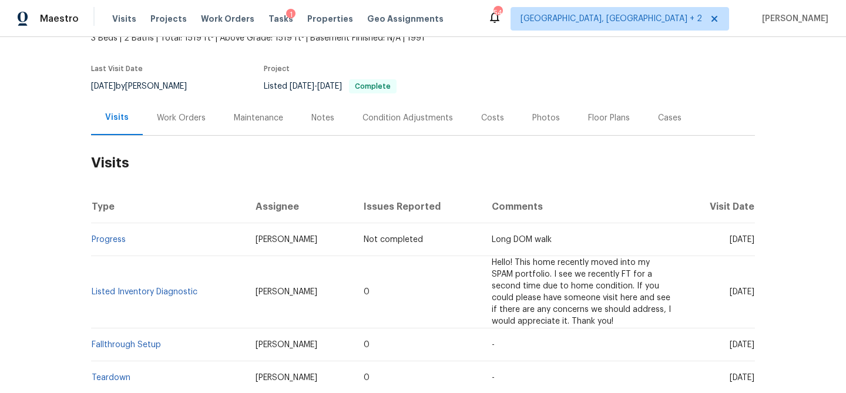
click at [174, 120] on div "Work Orders" at bounding box center [181, 118] width 49 height 12
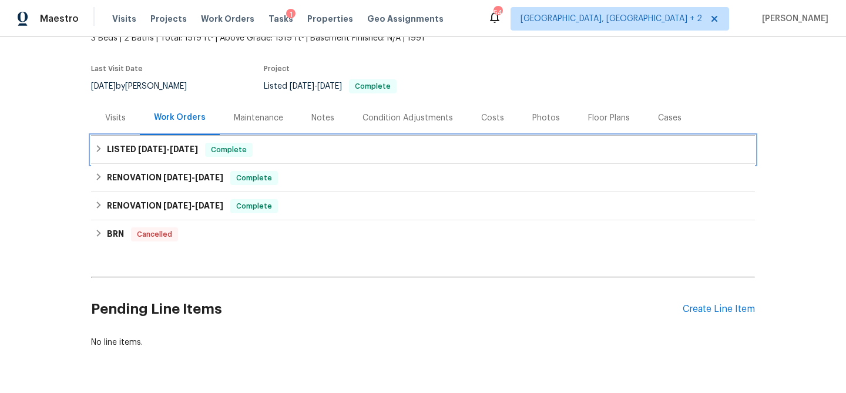
click at [162, 143] on h6 "LISTED [DATE] - [DATE]" at bounding box center [152, 150] width 91 height 14
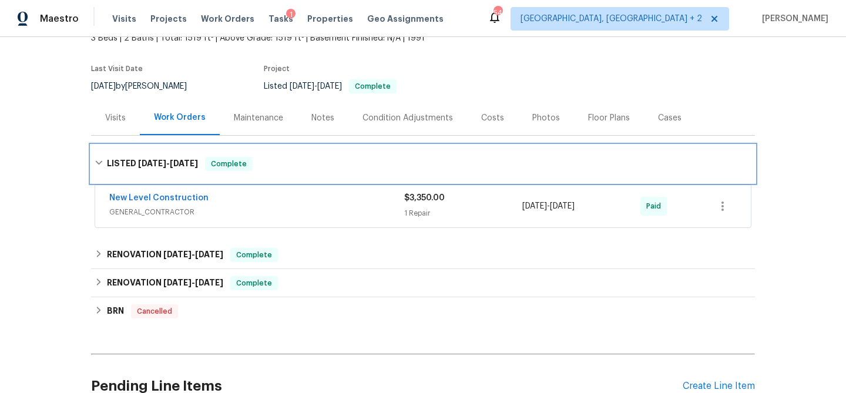
click at [158, 157] on h6 "LISTED [DATE] - [DATE]" at bounding box center [152, 164] width 91 height 14
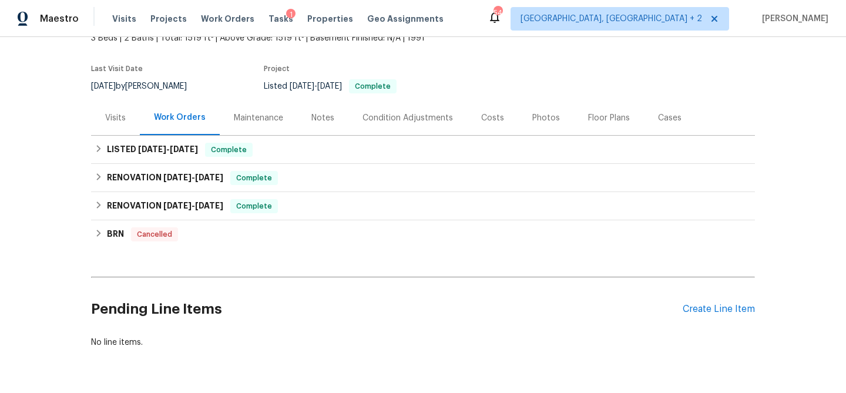
click at [111, 118] on div "Visits" at bounding box center [115, 118] width 21 height 12
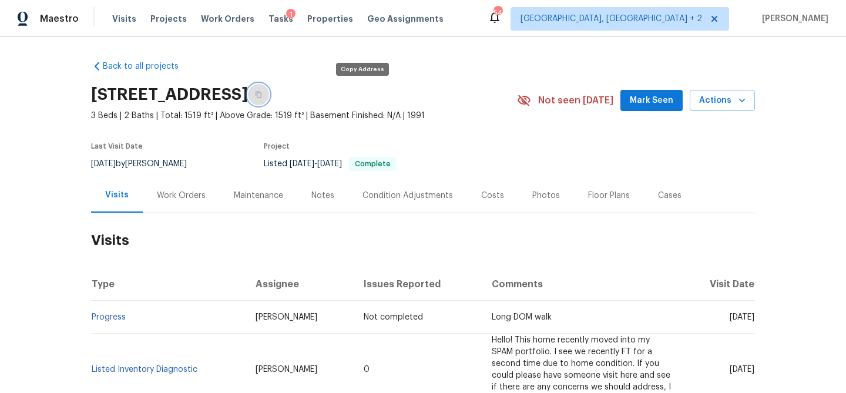
click at [269, 90] on button "button" at bounding box center [258, 94] width 21 height 21
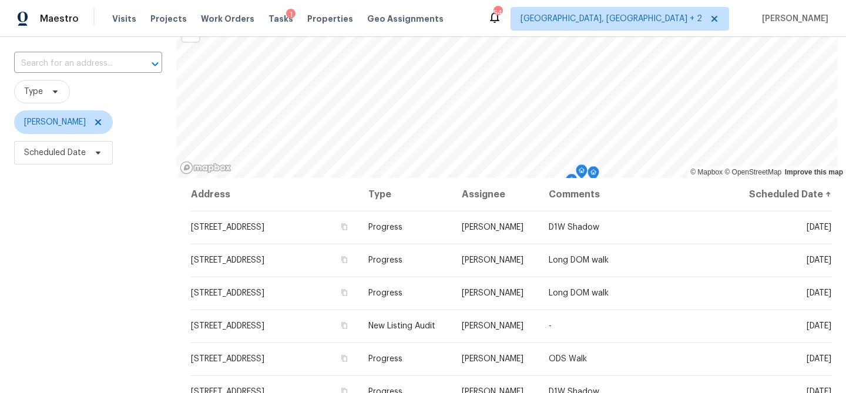
scroll to position [111, 0]
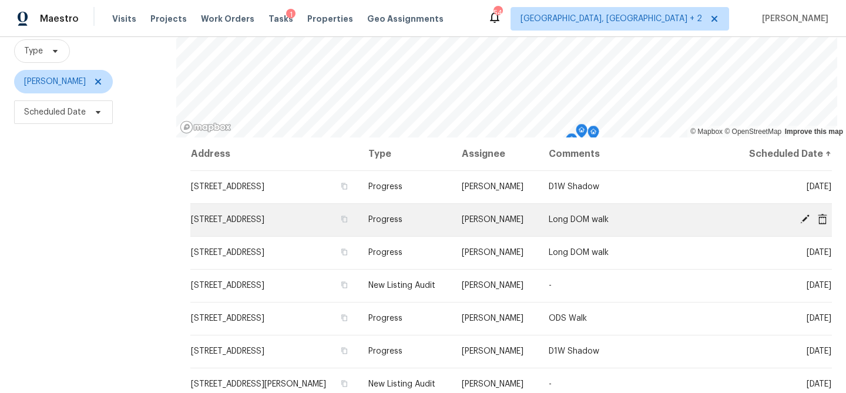
click at [818, 219] on icon at bounding box center [822, 218] width 9 height 11
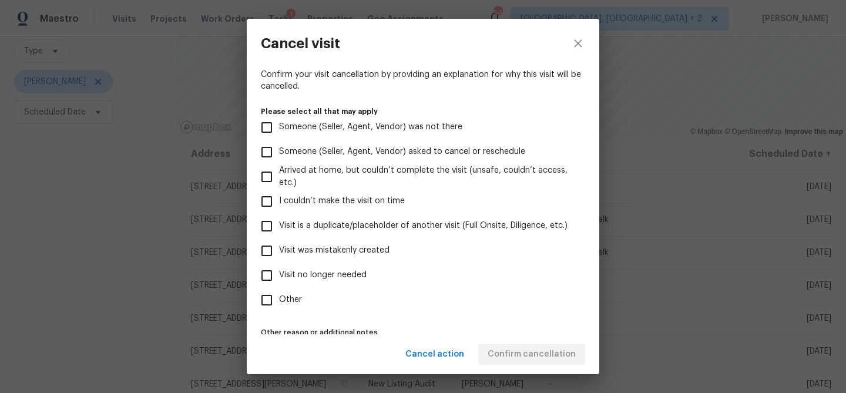
scroll to position [126, 0]
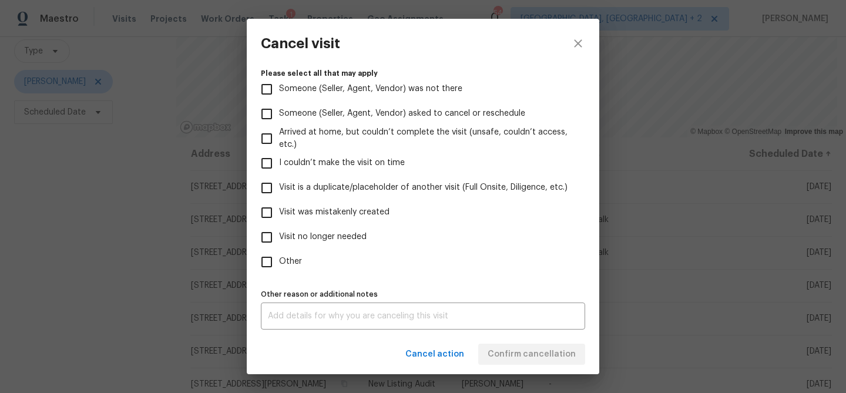
click at [337, 238] on span "Visit no longer needed" at bounding box center [323, 237] width 88 height 12
click at [279, 238] on input "Visit no longer needed" at bounding box center [266, 237] width 25 height 25
checkbox input "true"
click at [287, 262] on span "Other" at bounding box center [290, 262] width 23 height 12
click at [279, 262] on input "Other" at bounding box center [266, 262] width 25 height 25
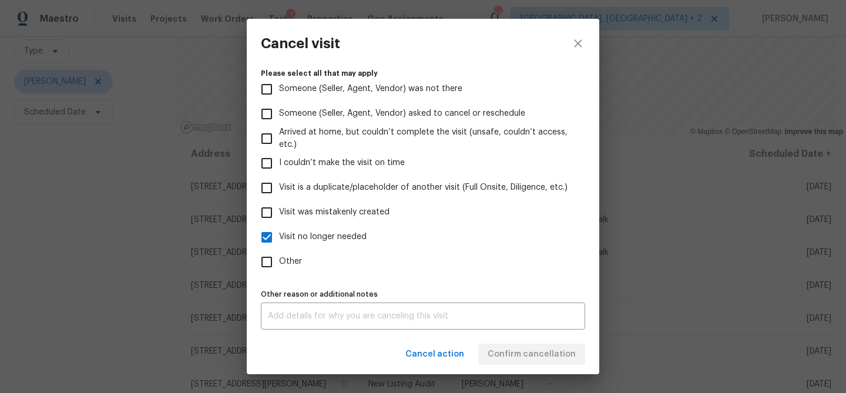
checkbox input "true"
click at [307, 314] on textarea at bounding box center [423, 316] width 310 height 8
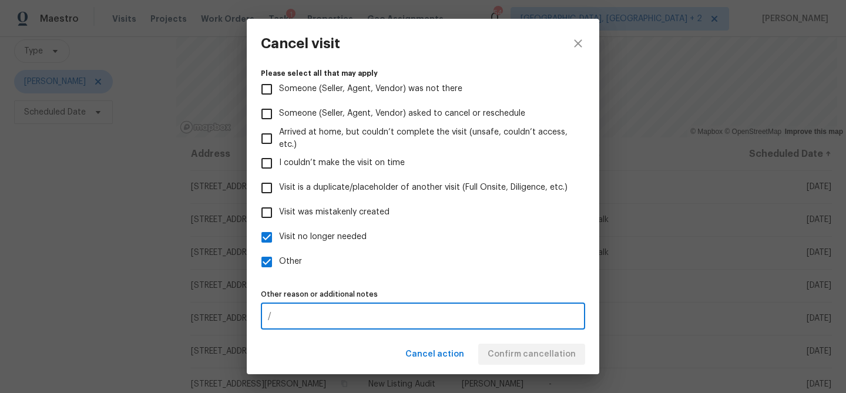
type textarea "/"
click at [311, 340] on div "Cancel action Confirm cancellation" at bounding box center [423, 354] width 353 height 41
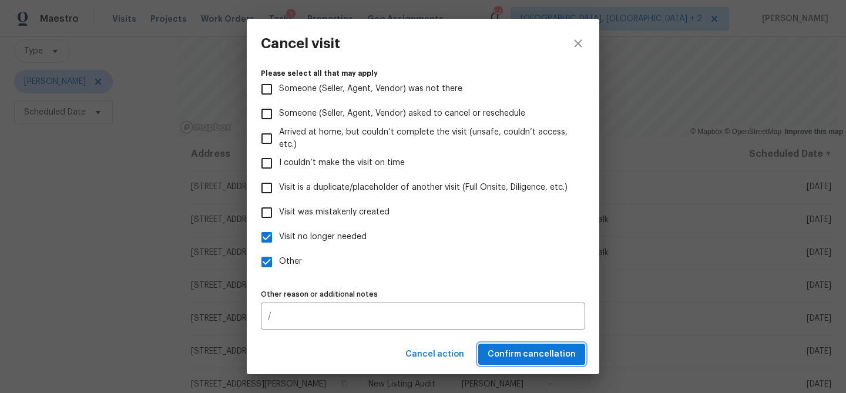
click at [577, 362] on button "Confirm cancellation" at bounding box center [531, 355] width 107 height 22
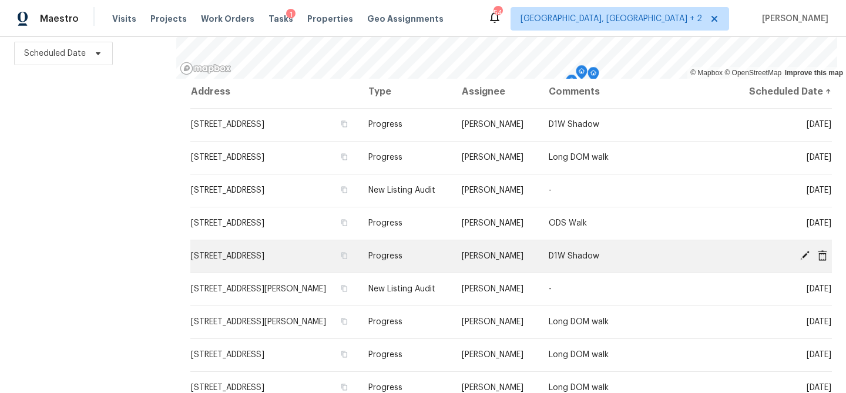
scroll to position [0, 0]
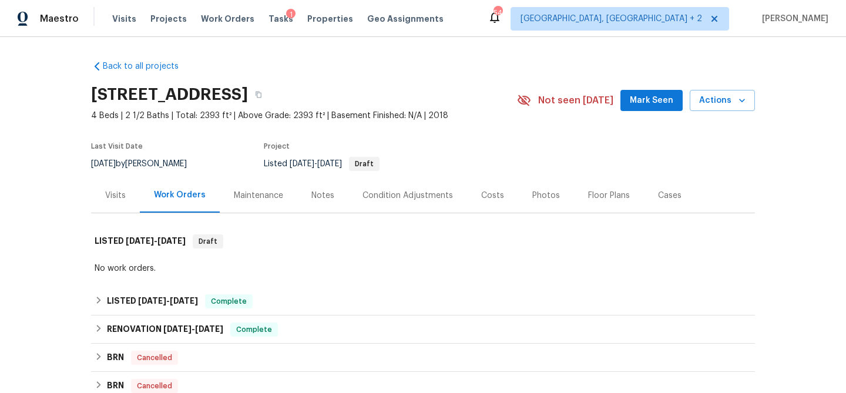
click at [106, 203] on div "Visits" at bounding box center [115, 195] width 49 height 35
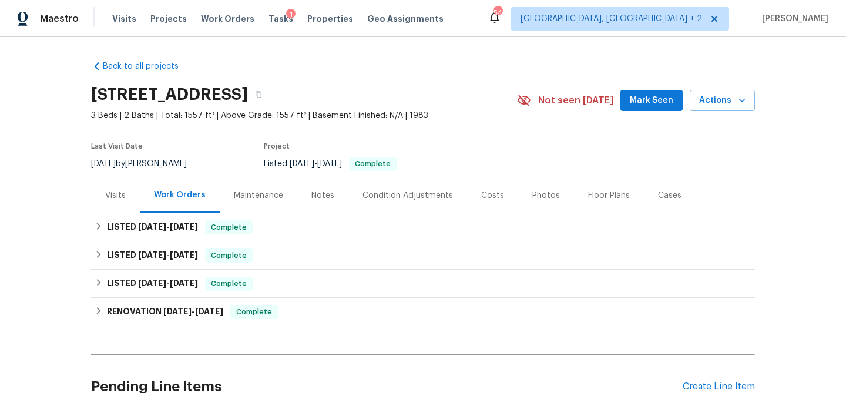
click at [103, 203] on div "Visits" at bounding box center [115, 195] width 49 height 35
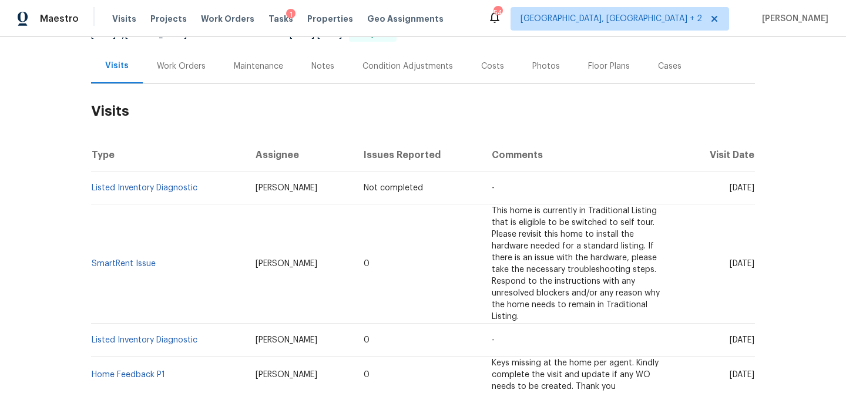
scroll to position [130, 0]
click at [166, 335] on link "Listed Inventory Diagnostic" at bounding box center [145, 339] width 106 height 8
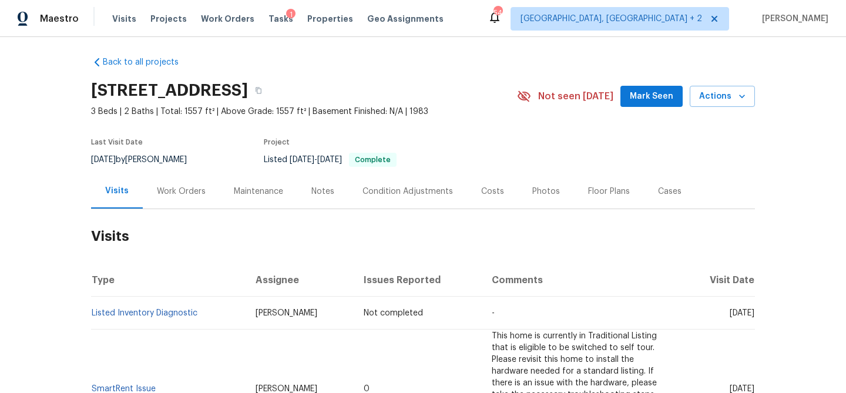
scroll to position [0, 0]
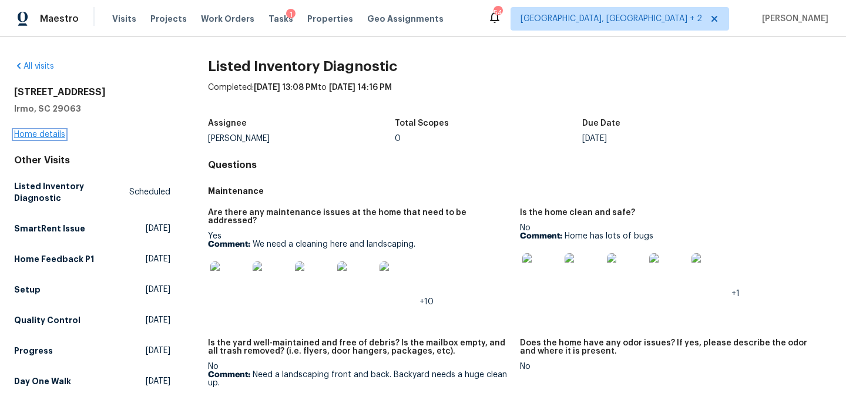
click at [54, 134] on link "Home details" at bounding box center [39, 134] width 51 height 8
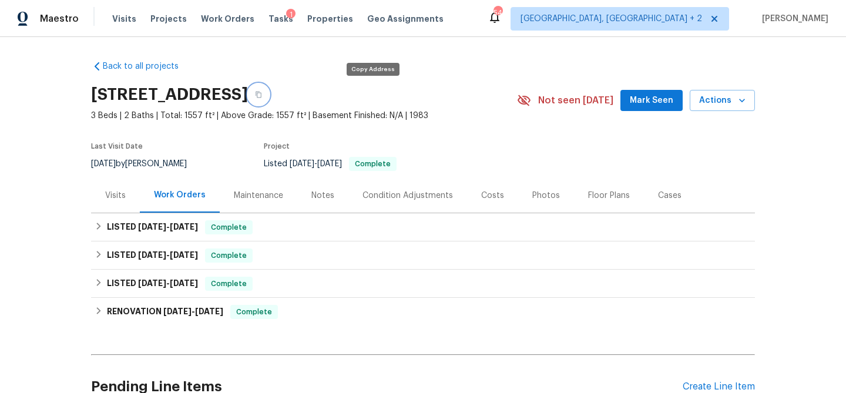
click at [262, 92] on icon "button" at bounding box center [258, 94] width 7 height 7
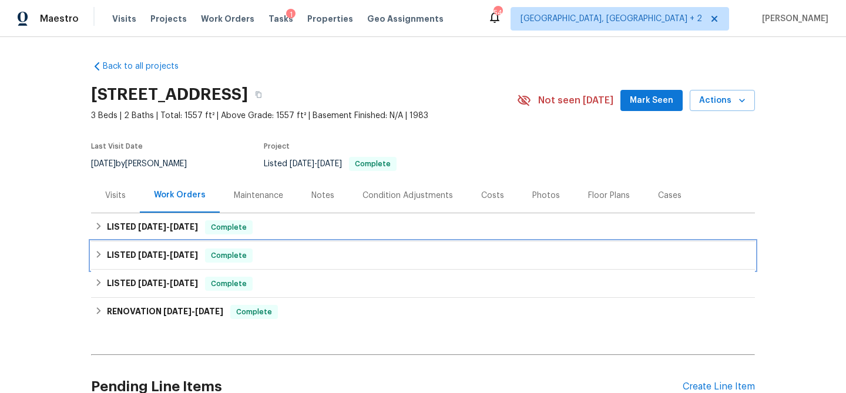
click at [152, 249] on h6 "LISTED [DATE] - [DATE]" at bounding box center [152, 256] width 91 height 14
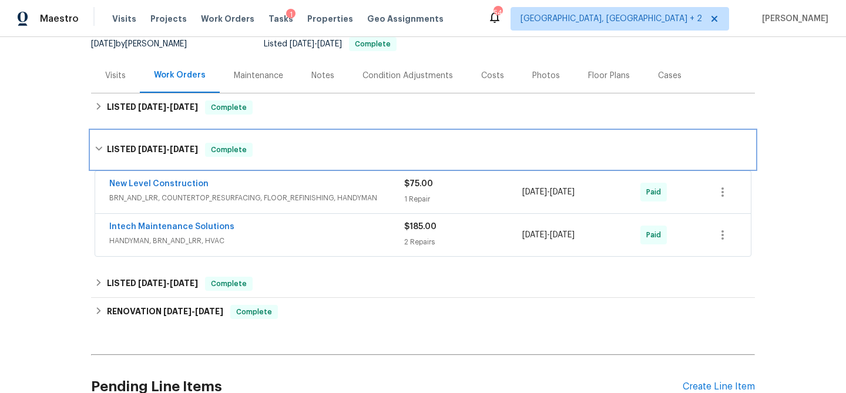
scroll to position [118, 0]
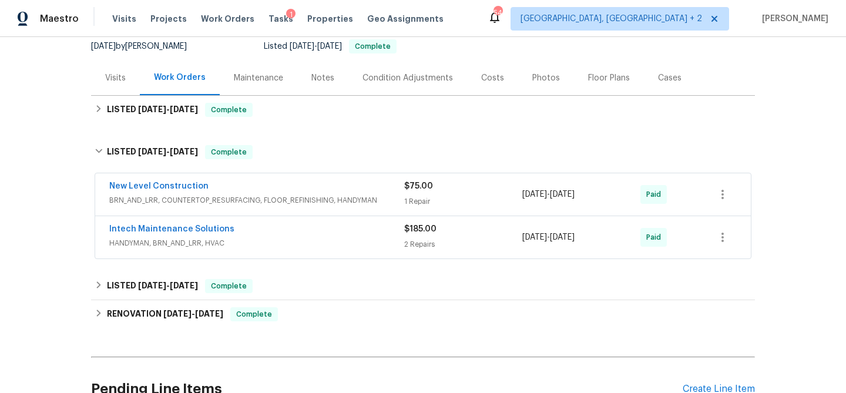
click at [244, 195] on span "BRN_AND_LRR, COUNTERTOP_RESURFACING, FLOOR_REFINISHING, HANDYMAN" at bounding box center [256, 201] width 295 height 12
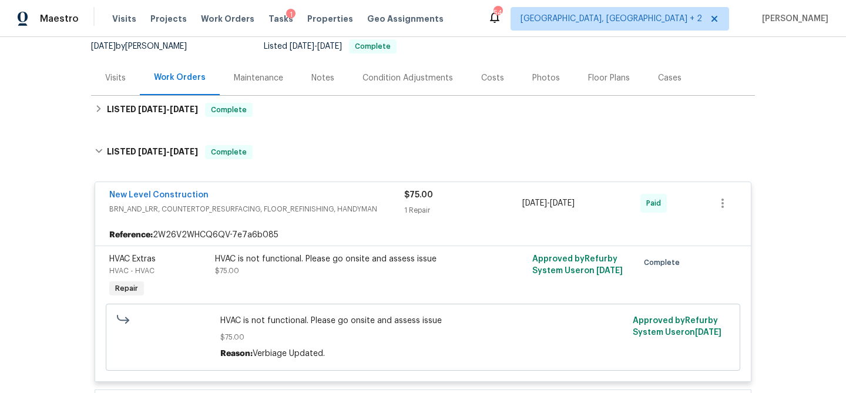
click at [240, 203] on span "BRN_AND_LRR, COUNTERTOP_RESURFACING, FLOOR_REFINISHING, HANDYMAN" at bounding box center [256, 209] width 295 height 12
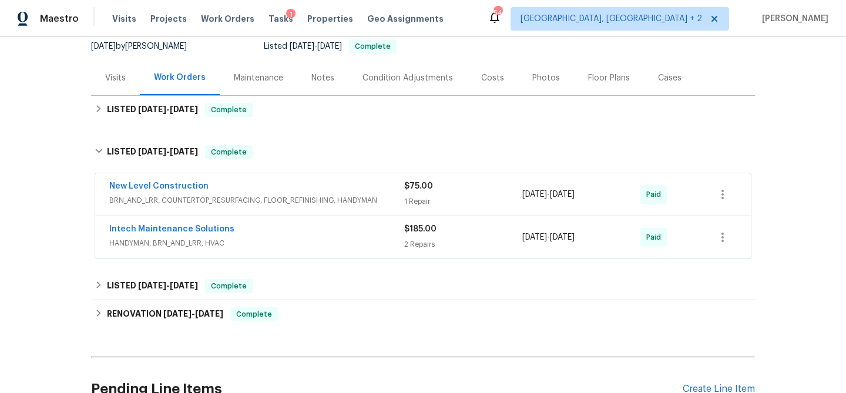
click at [278, 234] on div "Intech Maintenance Solutions" at bounding box center [256, 230] width 295 height 14
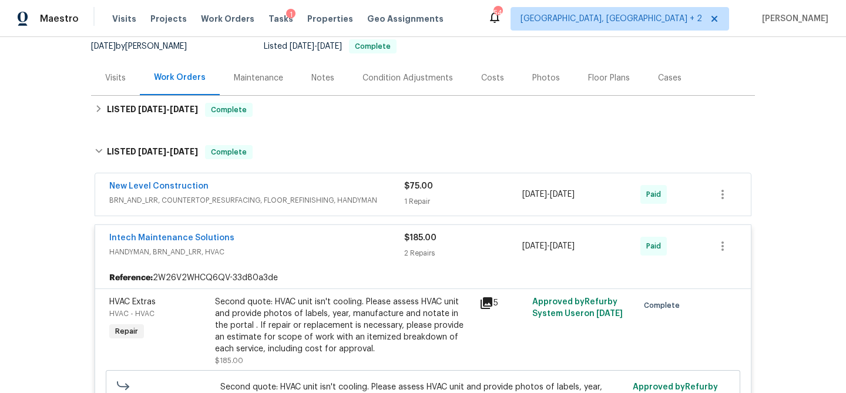
click at [278, 234] on div "Intech Maintenance Solutions" at bounding box center [256, 239] width 295 height 14
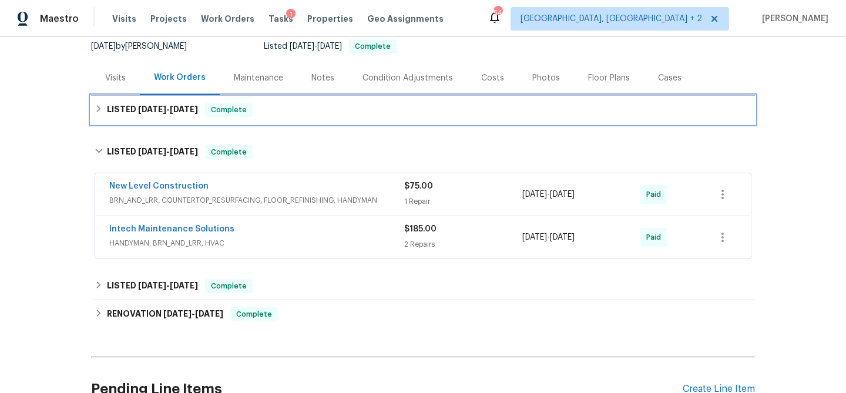
click at [219, 107] on span "Complete" at bounding box center [228, 110] width 45 height 12
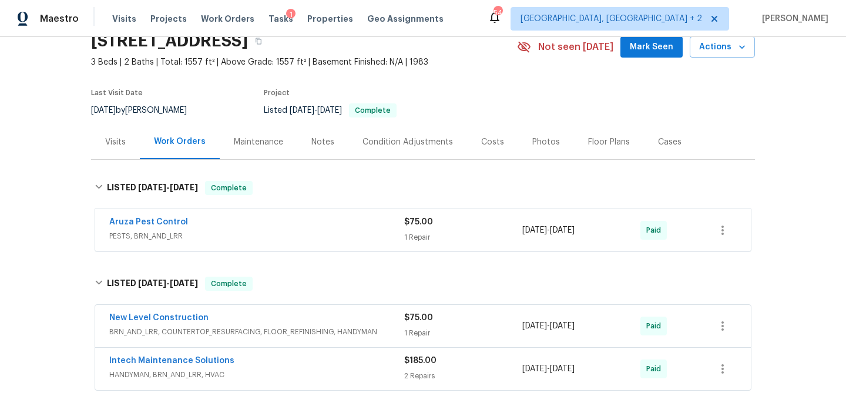
scroll to position [0, 0]
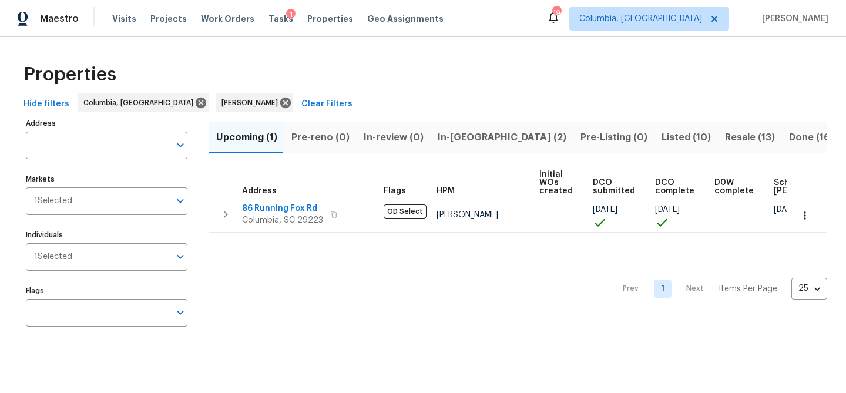
click at [464, 141] on span "In-[GEOGRAPHIC_DATA] (2)" at bounding box center [502, 137] width 129 height 16
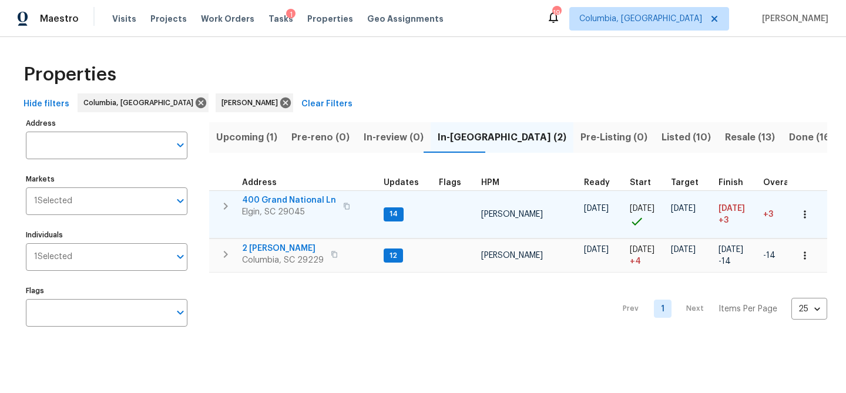
click at [303, 198] on span "400 Grand National Ln" at bounding box center [289, 201] width 94 height 12
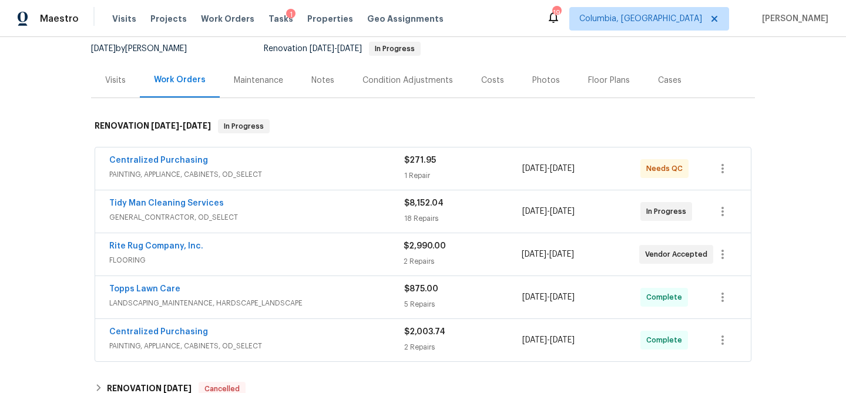
scroll to position [114, 0]
click at [153, 247] on link "Rite Rug Company, Inc." at bounding box center [156, 247] width 94 height 8
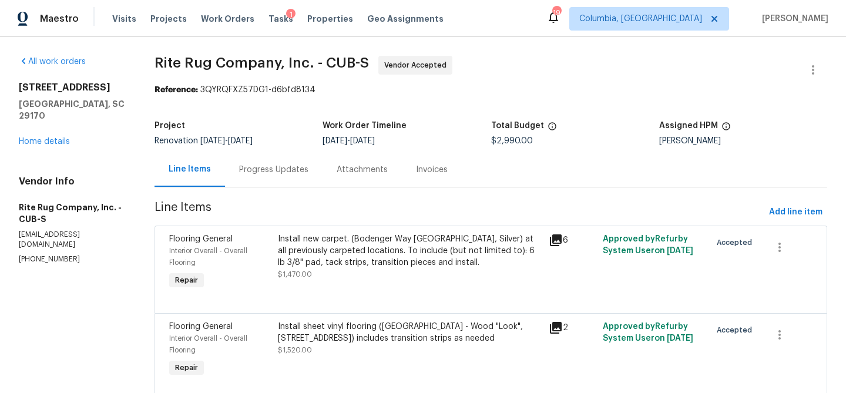
click at [300, 180] on div "Progress Updates" at bounding box center [274, 169] width 98 height 35
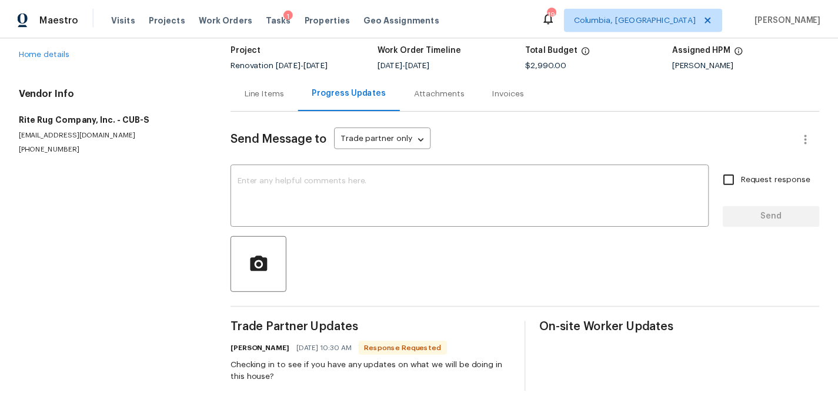
scroll to position [69, 0]
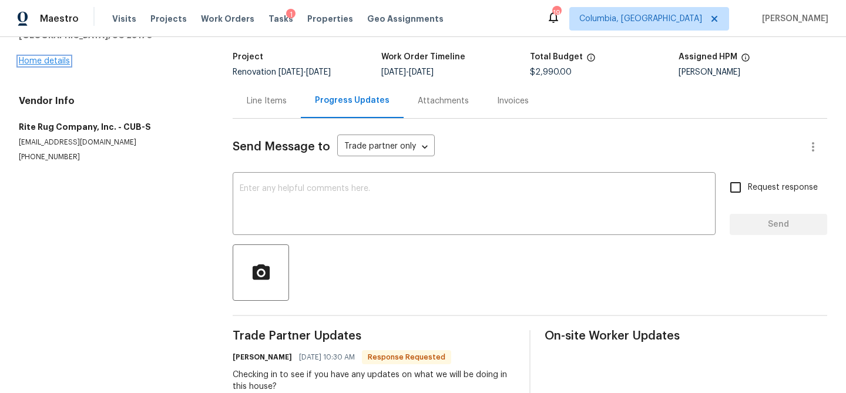
click at [52, 57] on link "Home details" at bounding box center [44, 61] width 51 height 8
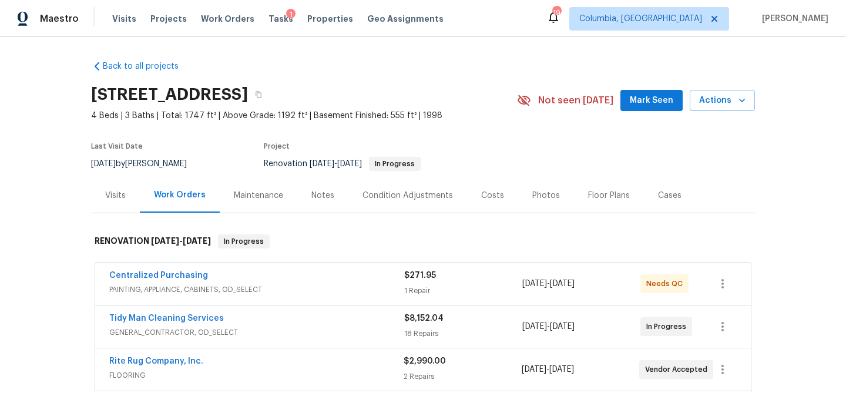
click at [312, 195] on div "Notes" at bounding box center [323, 196] width 23 height 12
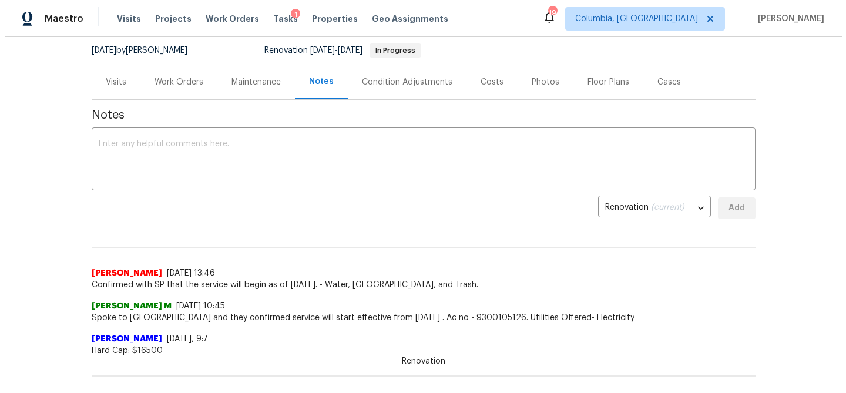
scroll to position [114, 0]
click at [106, 77] on div "Visits" at bounding box center [111, 82] width 21 height 12
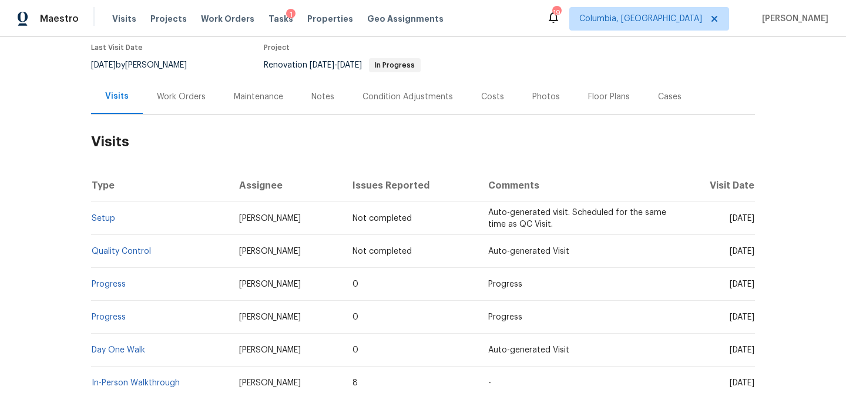
scroll to position [97, 0]
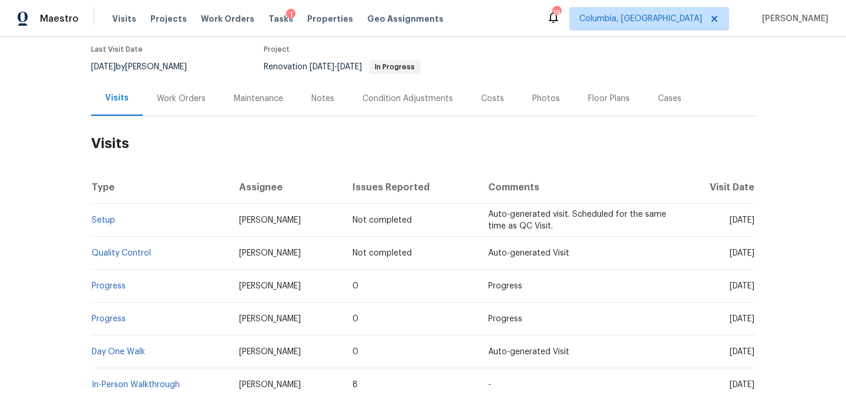
click at [191, 98] on div "Work Orders" at bounding box center [181, 99] width 49 height 12
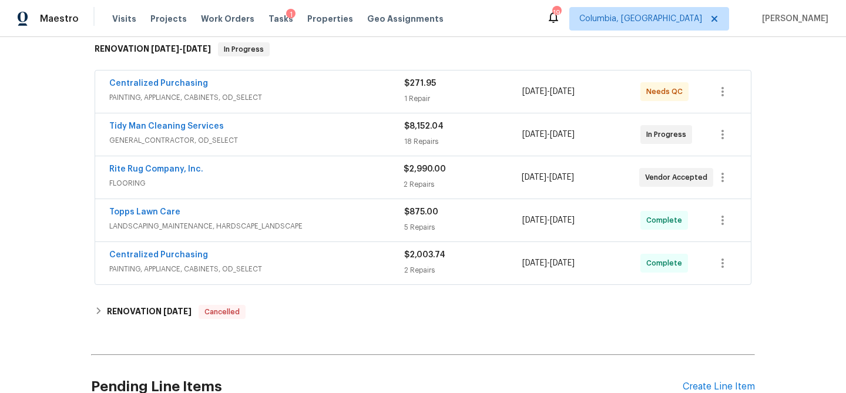
scroll to position [195, 0]
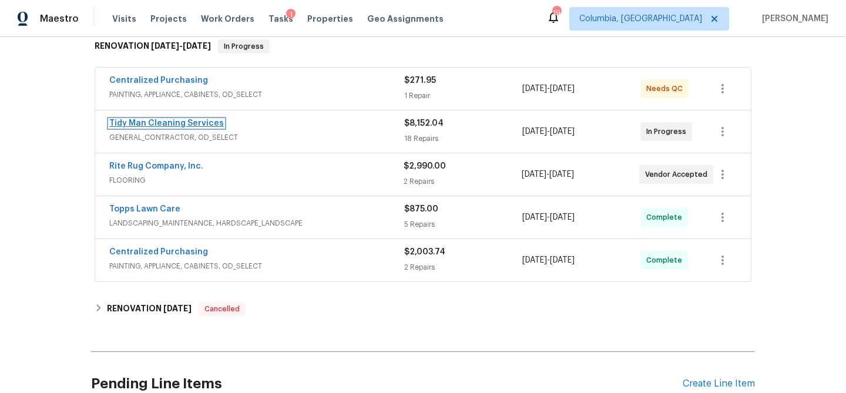
click at [200, 121] on link "Tidy Man Cleaning Services" at bounding box center [166, 123] width 115 height 8
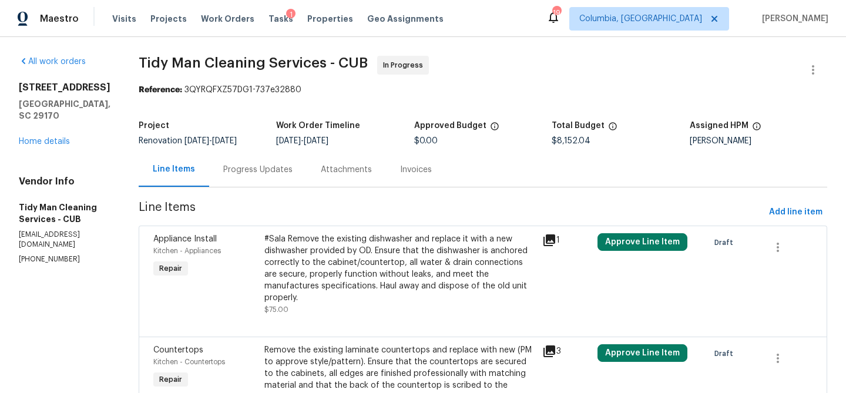
click at [330, 177] on div "Attachments" at bounding box center [346, 169] width 79 height 35
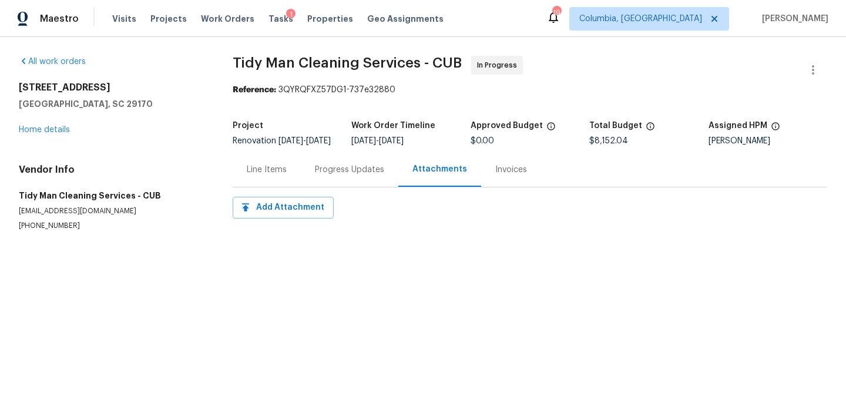
click at [330, 176] on div "Progress Updates" at bounding box center [349, 170] width 69 height 12
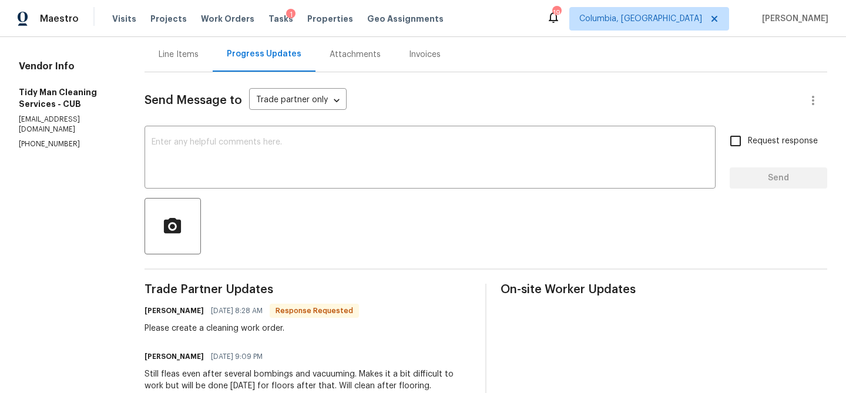
scroll to position [96, 0]
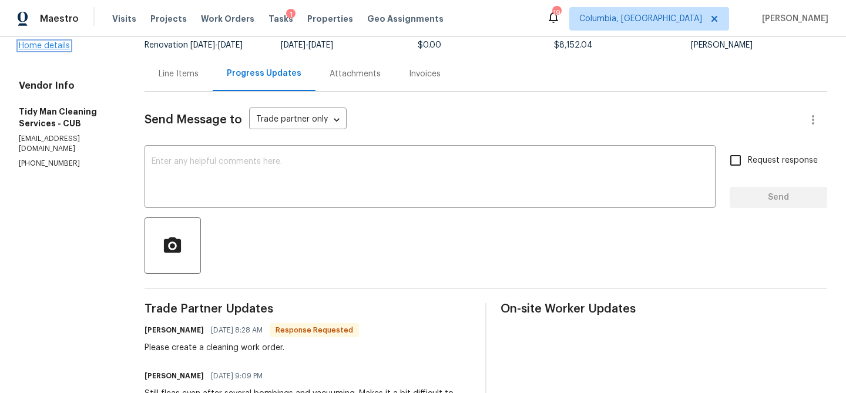
click at [55, 47] on link "Home details" at bounding box center [44, 46] width 51 height 8
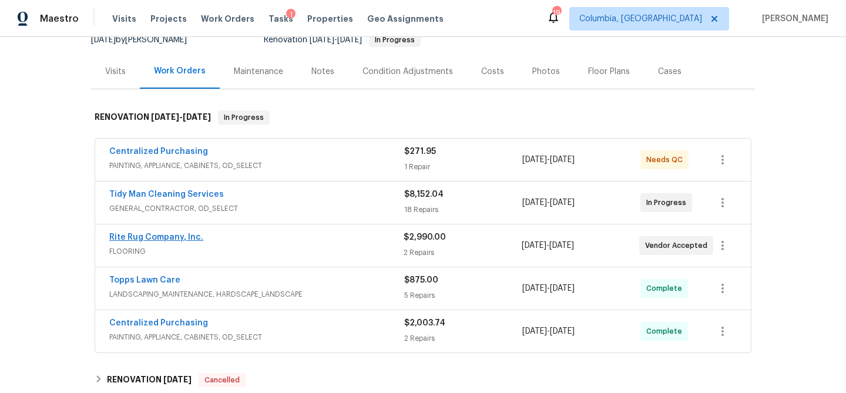
scroll to position [115, 0]
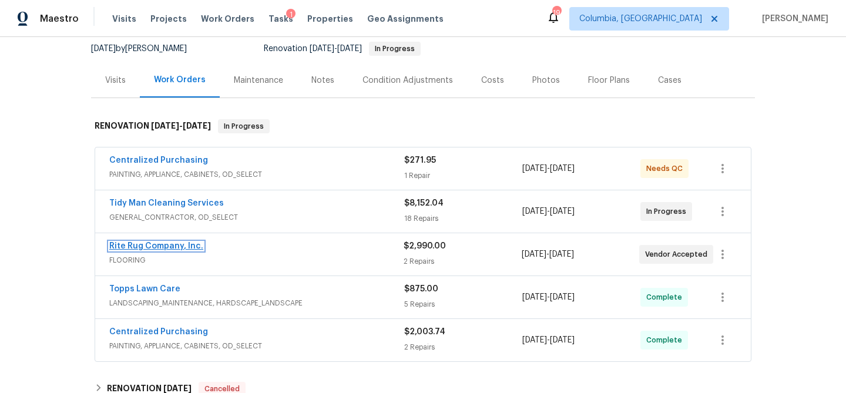
click at [174, 247] on link "Rite Rug Company, Inc." at bounding box center [156, 246] width 94 height 8
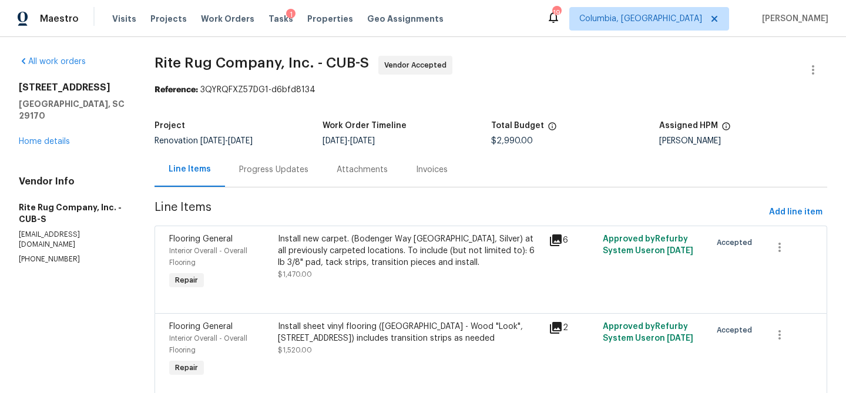
click at [249, 173] on div "Progress Updates" at bounding box center [273, 170] width 69 height 12
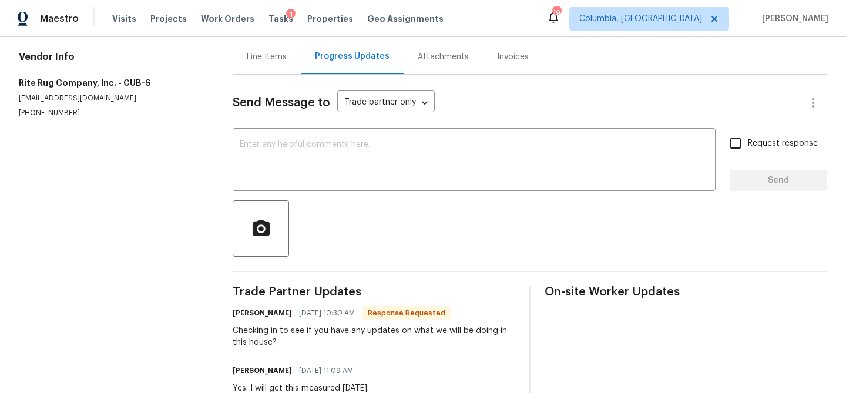
scroll to position [114, 0]
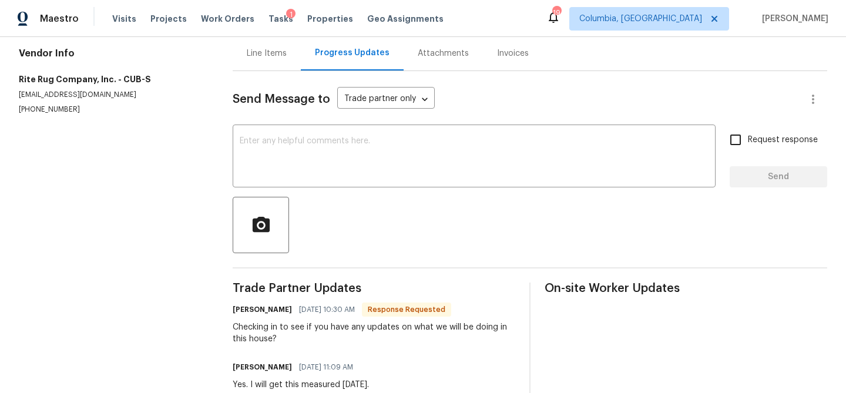
click at [260, 48] on div "Line Items" at bounding box center [267, 54] width 40 height 12
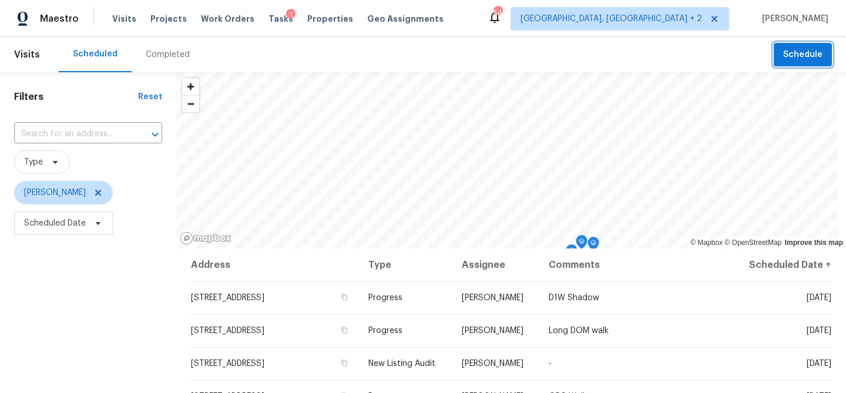
click at [804, 56] on span "Schedule" at bounding box center [802, 55] width 39 height 15
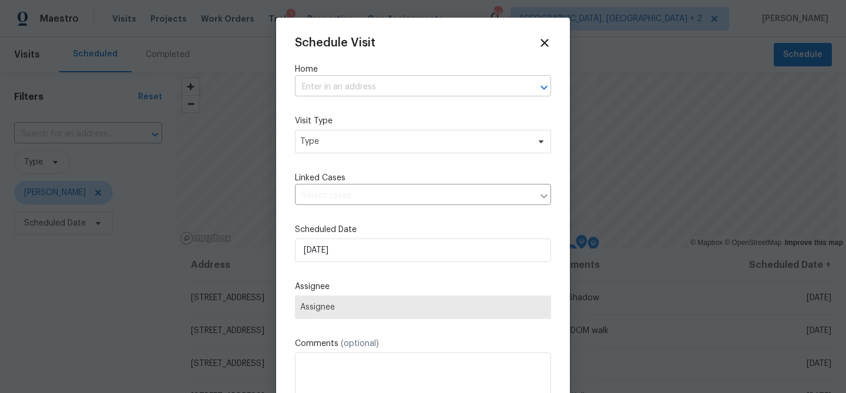
click at [359, 83] on input "text" at bounding box center [406, 87] width 223 height 18
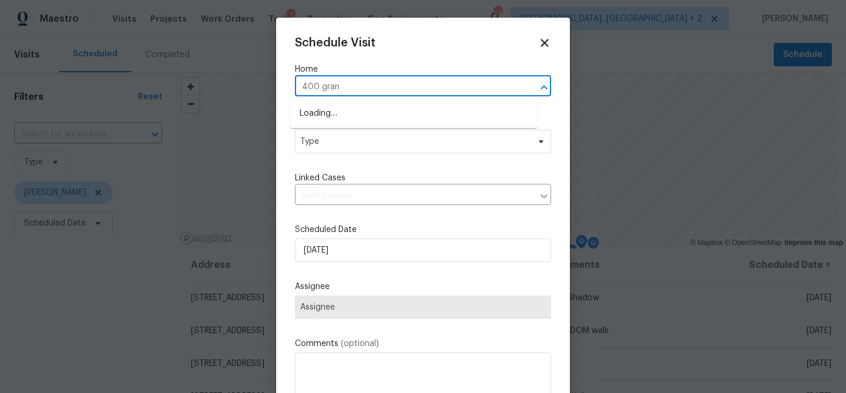
type input "400 grand"
click at [371, 113] on li "400 Grand National Ln, Elgin, SC 29045" at bounding box center [413, 113] width 247 height 19
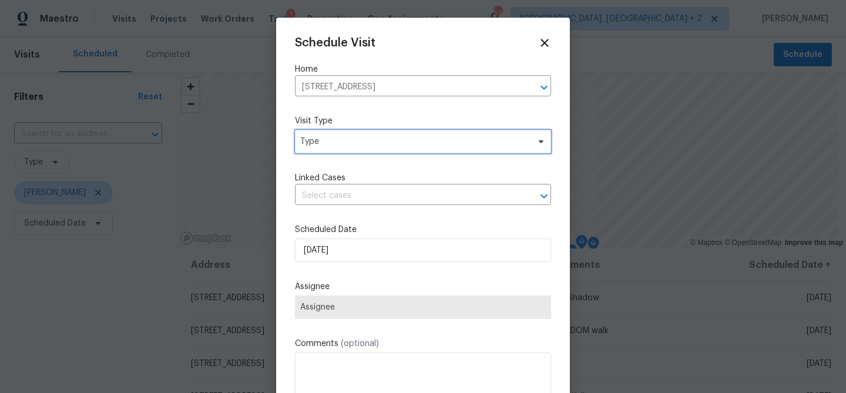
click at [352, 136] on span "Type" at bounding box center [414, 142] width 229 height 12
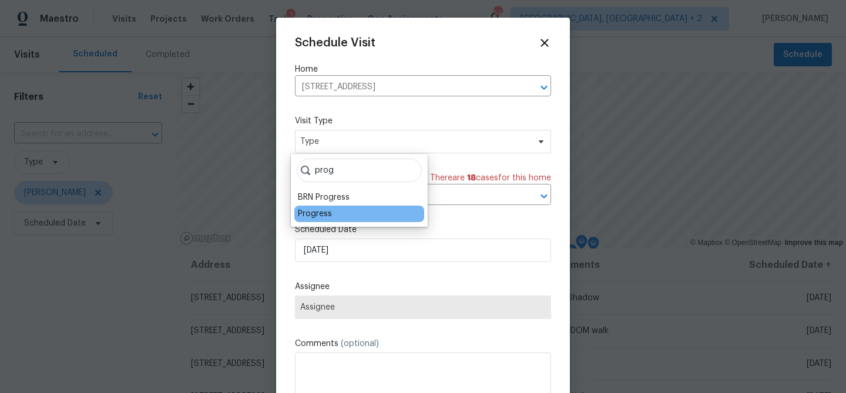
type input "prog"
click at [312, 217] on div "Progress" at bounding box center [315, 214] width 34 height 12
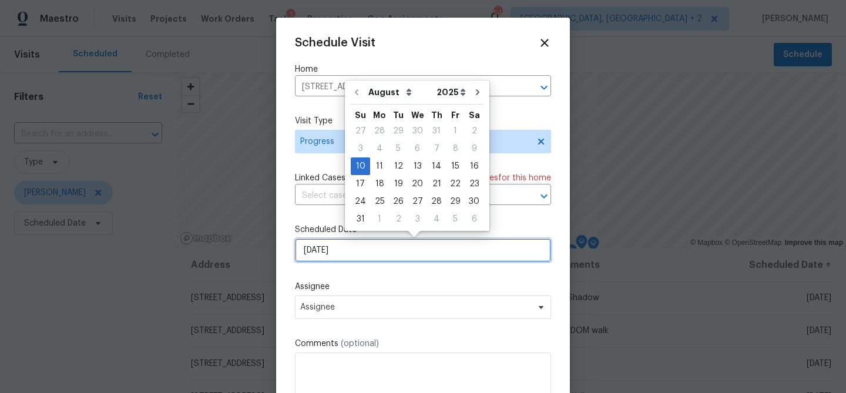
click at [311, 248] on input "8/10/2025" at bounding box center [423, 251] width 256 height 24
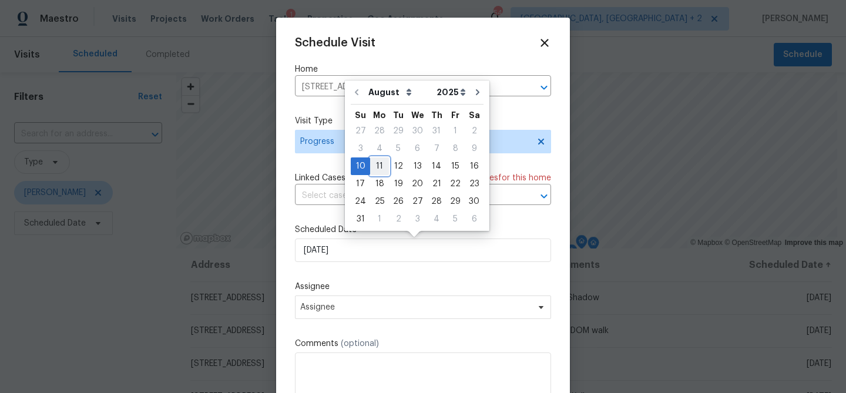
click at [371, 166] on div "11" at bounding box center [379, 166] width 19 height 16
type input "8/11/2025"
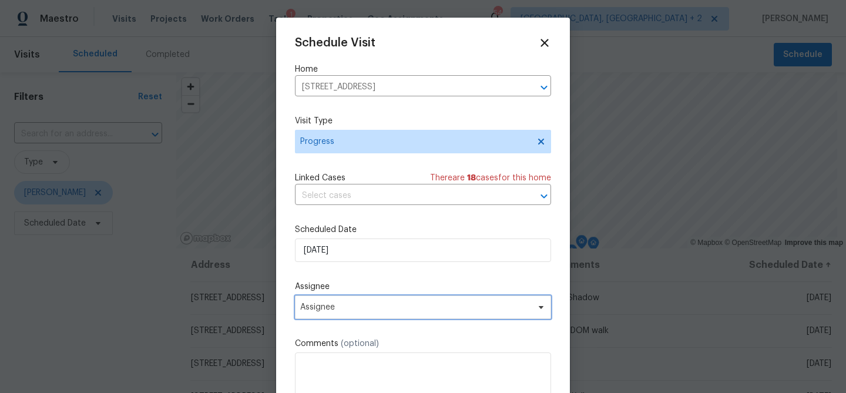
click at [334, 310] on span "Assignee" at bounding box center [415, 307] width 230 height 9
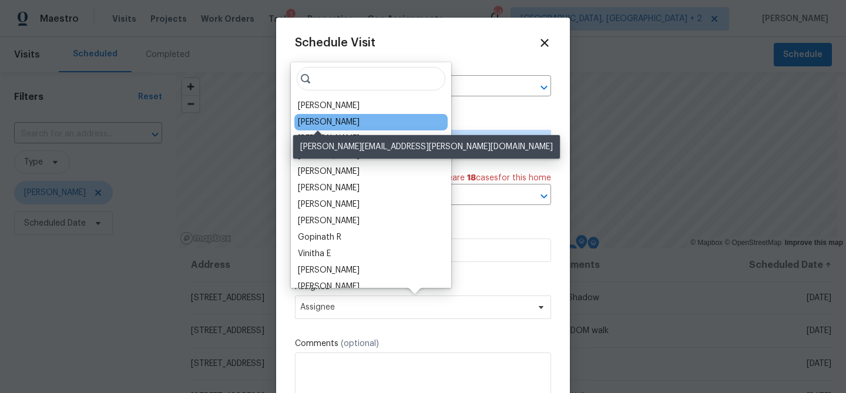
click at [326, 125] on div "[PERSON_NAME]" at bounding box center [329, 122] width 62 height 12
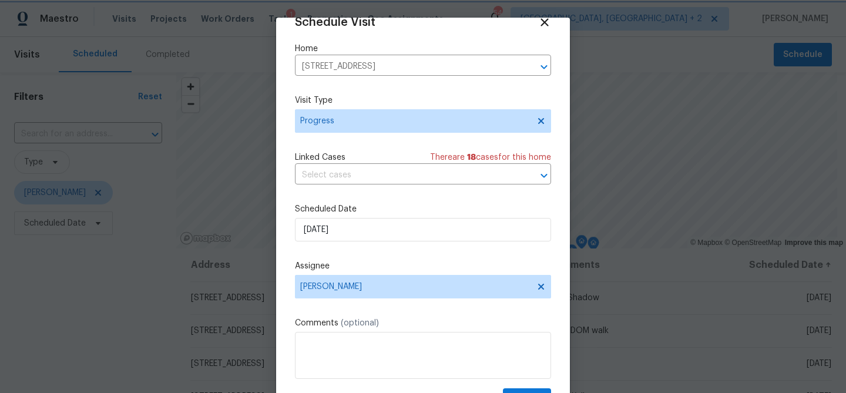
scroll to position [53, 0]
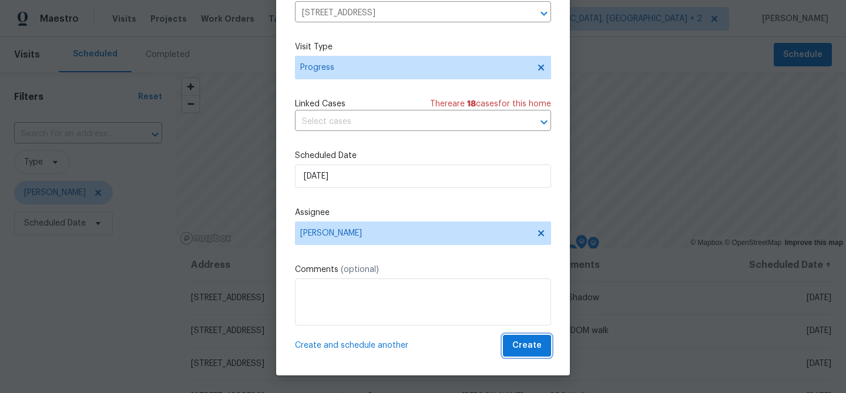
click at [519, 341] on span "Create" at bounding box center [527, 346] width 29 height 15
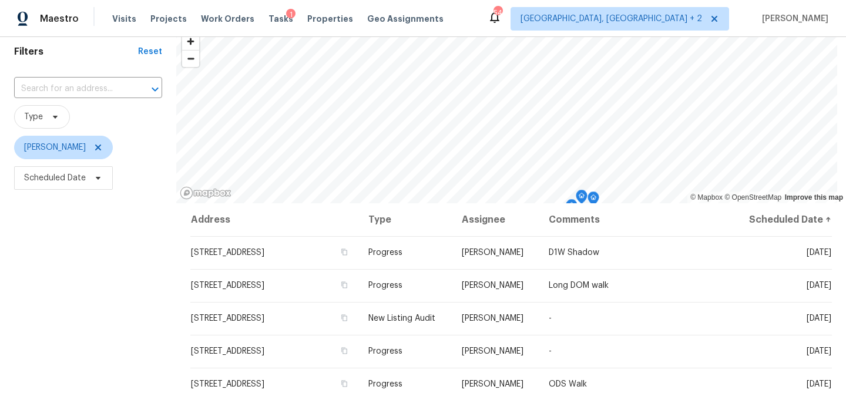
scroll to position [0, 0]
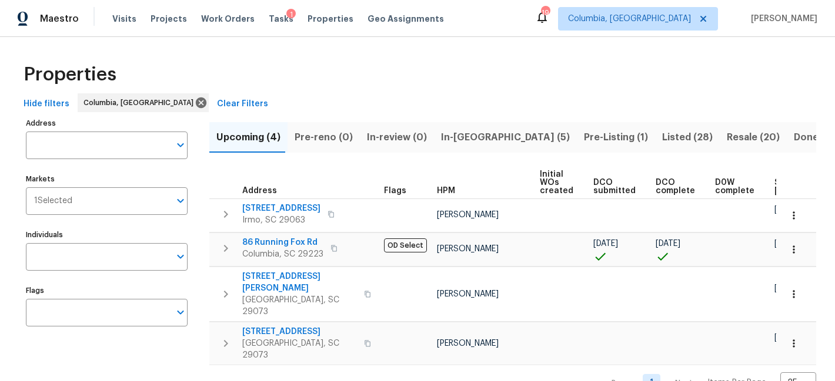
click at [469, 138] on span "In-[GEOGRAPHIC_DATA] (5)" at bounding box center [505, 137] width 129 height 16
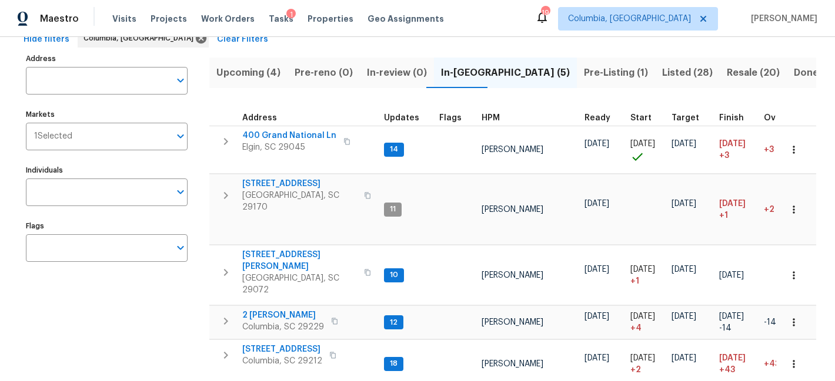
scroll to position [79, 0]
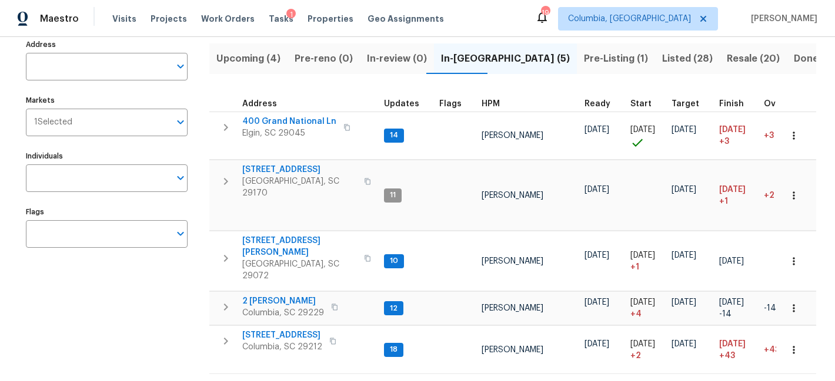
click at [584, 55] on span "Pre-Listing (1)" at bounding box center [616, 59] width 64 height 16
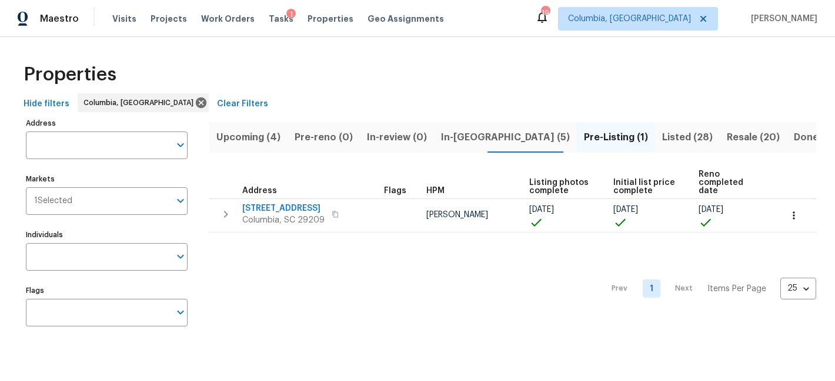
click at [662, 141] on span "Listed (28)" at bounding box center [687, 137] width 51 height 16
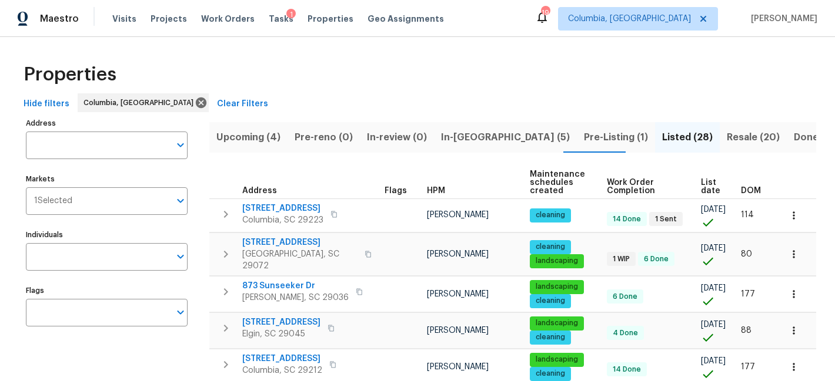
click at [744, 190] on span "DOM" at bounding box center [751, 191] width 20 height 8
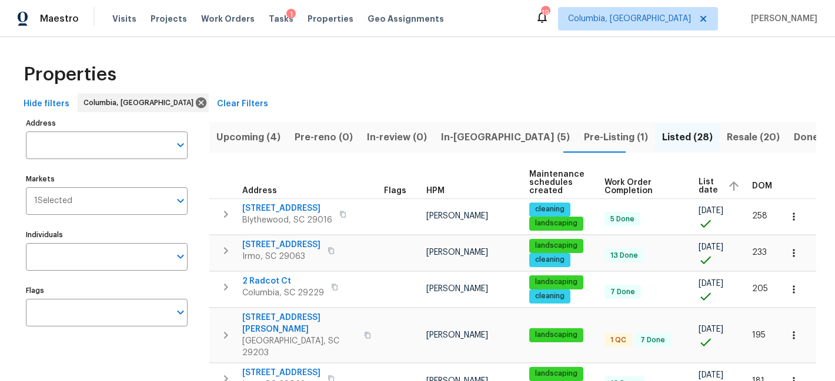
click at [752, 190] on div "DOM" at bounding box center [774, 187] width 45 height 18
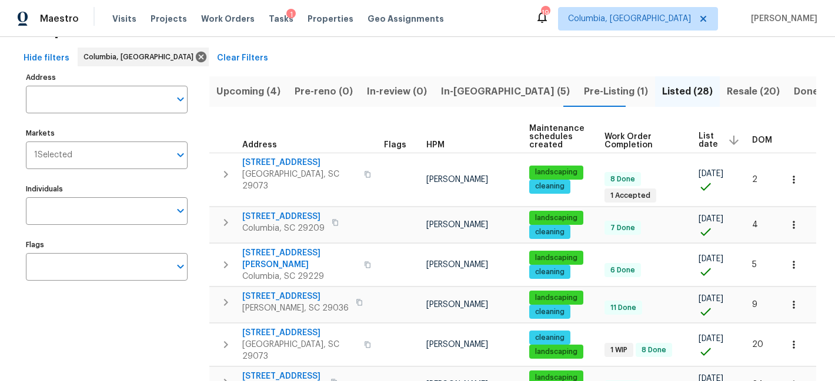
scroll to position [47, 0]
